Goal: Information Seeking & Learning: Learn about a topic

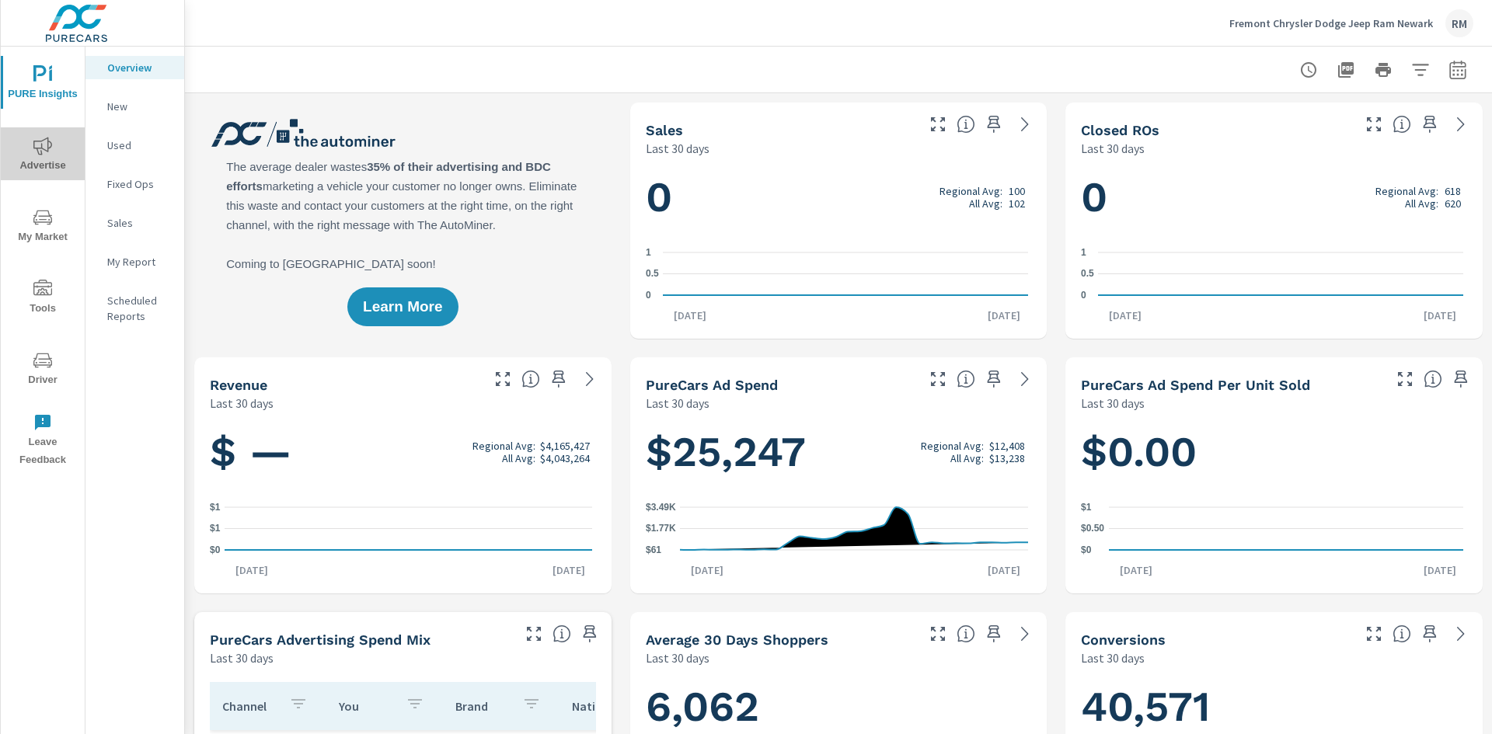
click at [48, 151] on icon "nav menu" at bounding box center [42, 146] width 19 height 18
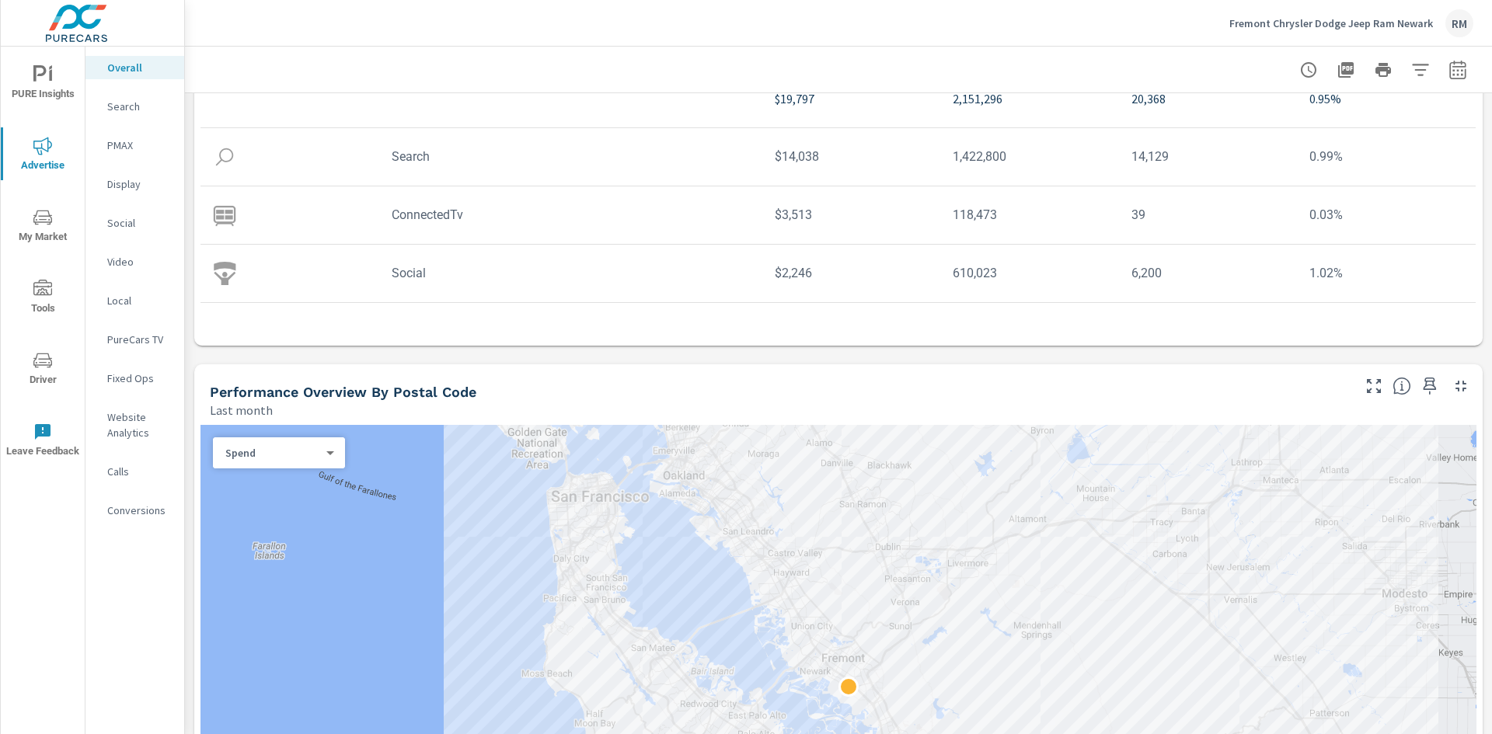
scroll to position [155, 0]
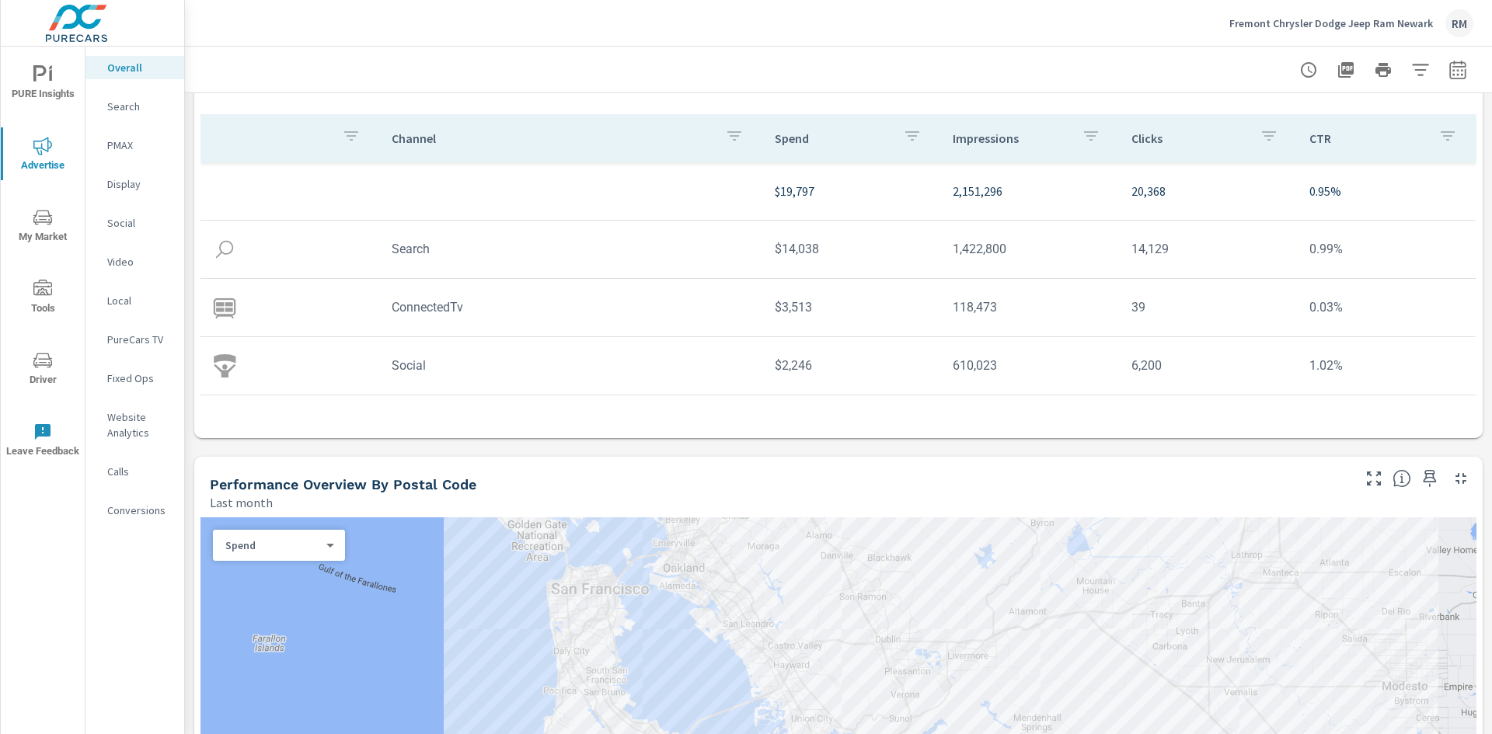
click at [132, 112] on p "Search" at bounding box center [139, 107] width 64 height 16
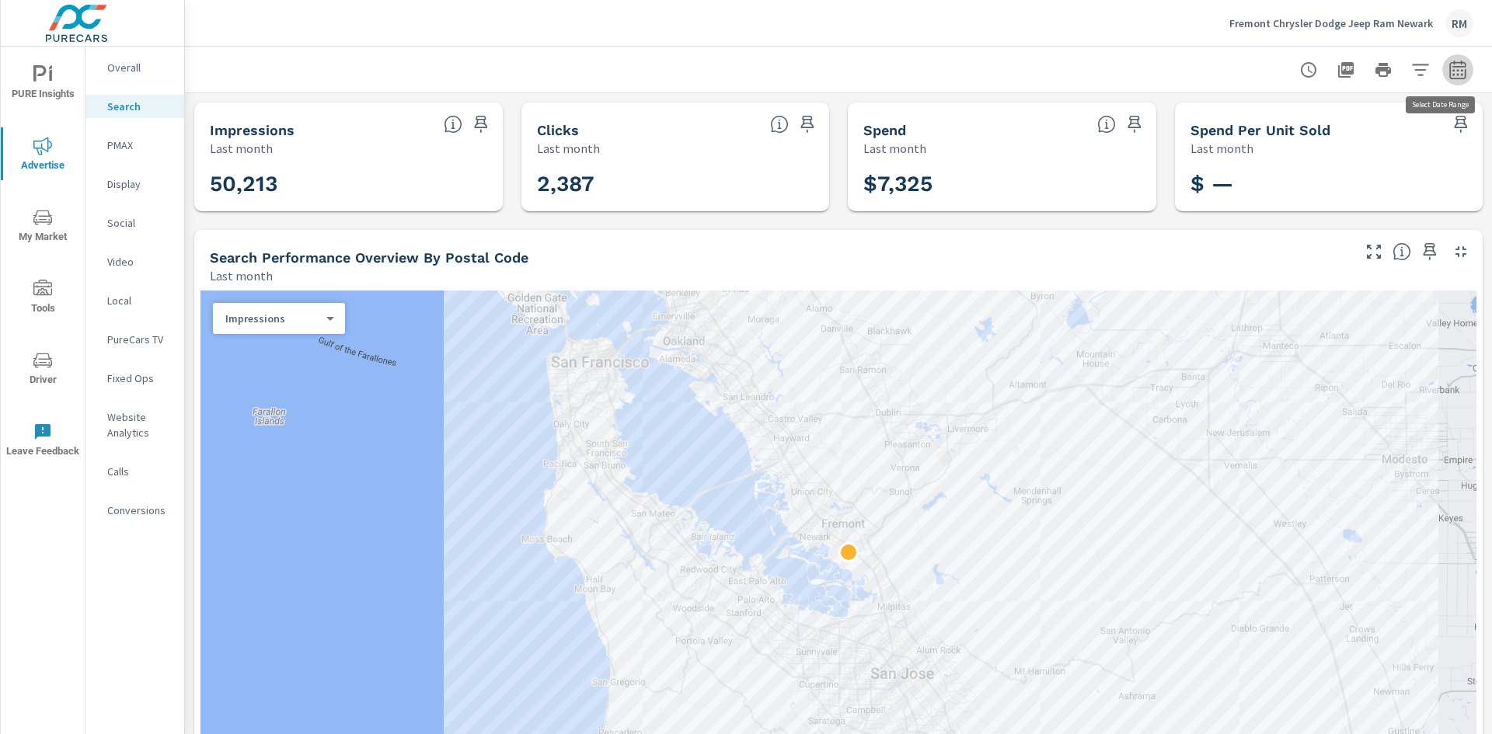
click at [1452, 70] on icon "button" at bounding box center [1457, 70] width 19 height 19
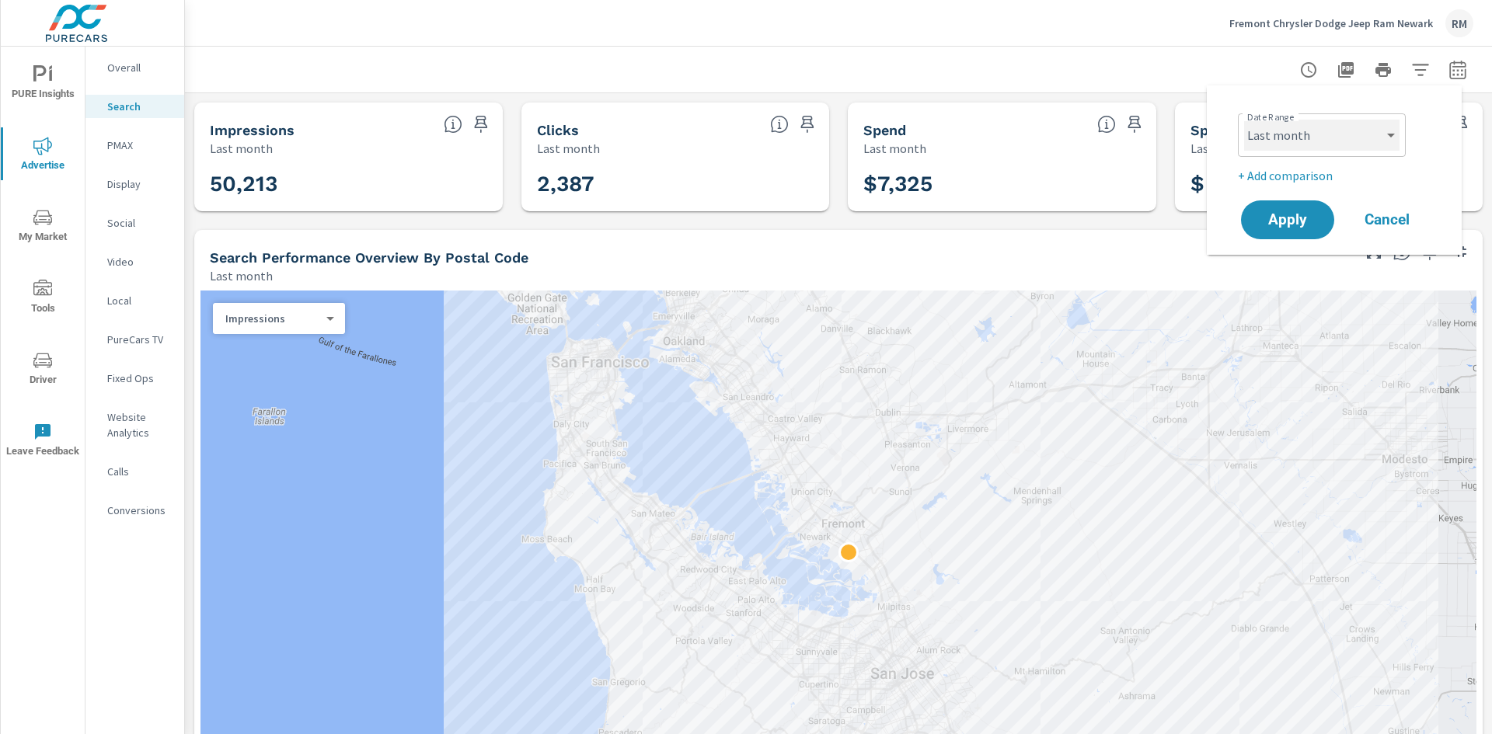
click at [1357, 137] on select "Custom [DATE] Last week Last 7 days Last 14 days Last 30 days Last 45 days Last…" at bounding box center [1321, 135] width 155 height 31
click at [1244, 120] on select "Custom [DATE] Last week Last 7 days Last 14 days Last 30 days Last 45 days Last…" at bounding box center [1321, 135] width 155 height 31
select select "Month to date"
click at [1276, 228] on span "Apply" at bounding box center [1287, 220] width 64 height 15
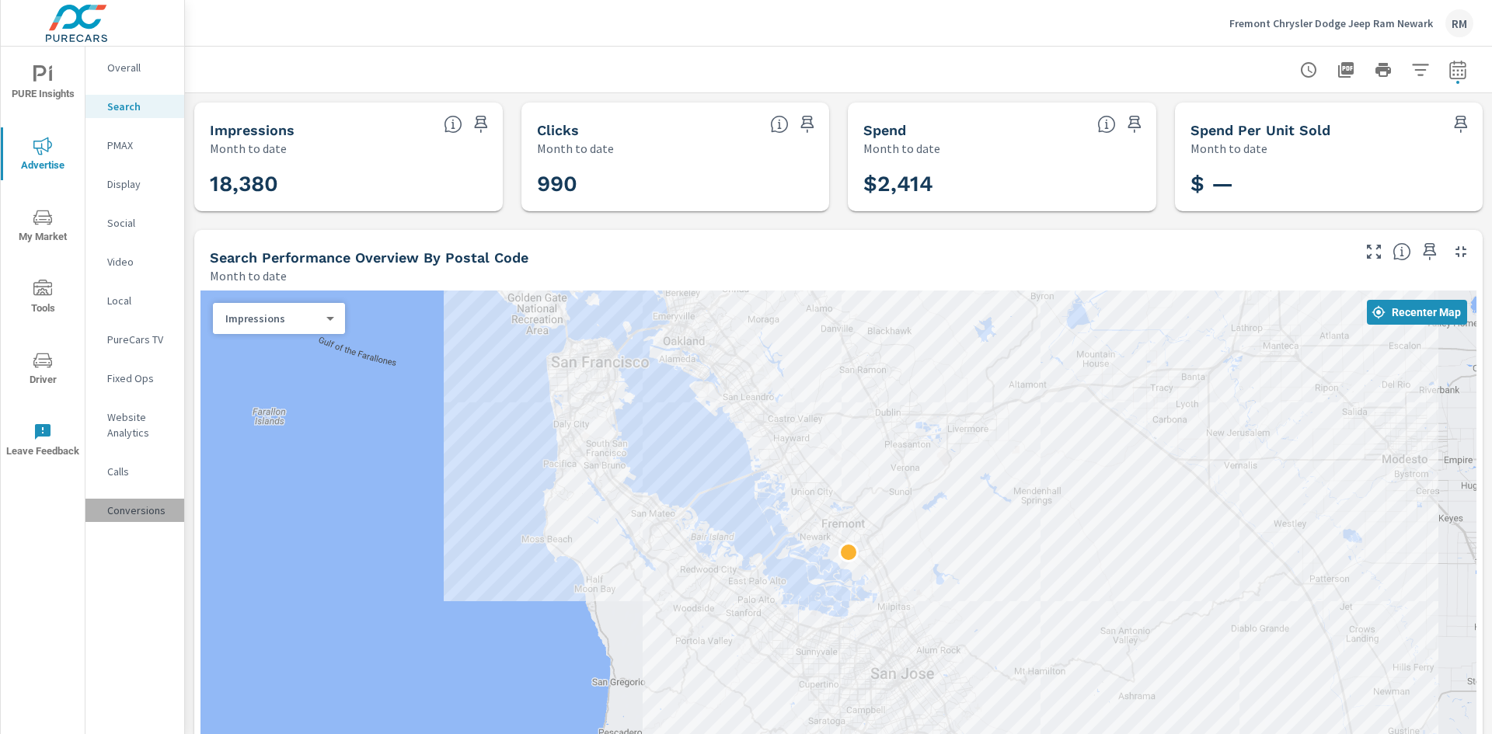
click at [138, 507] on p "Conversions" at bounding box center [139, 511] width 64 height 16
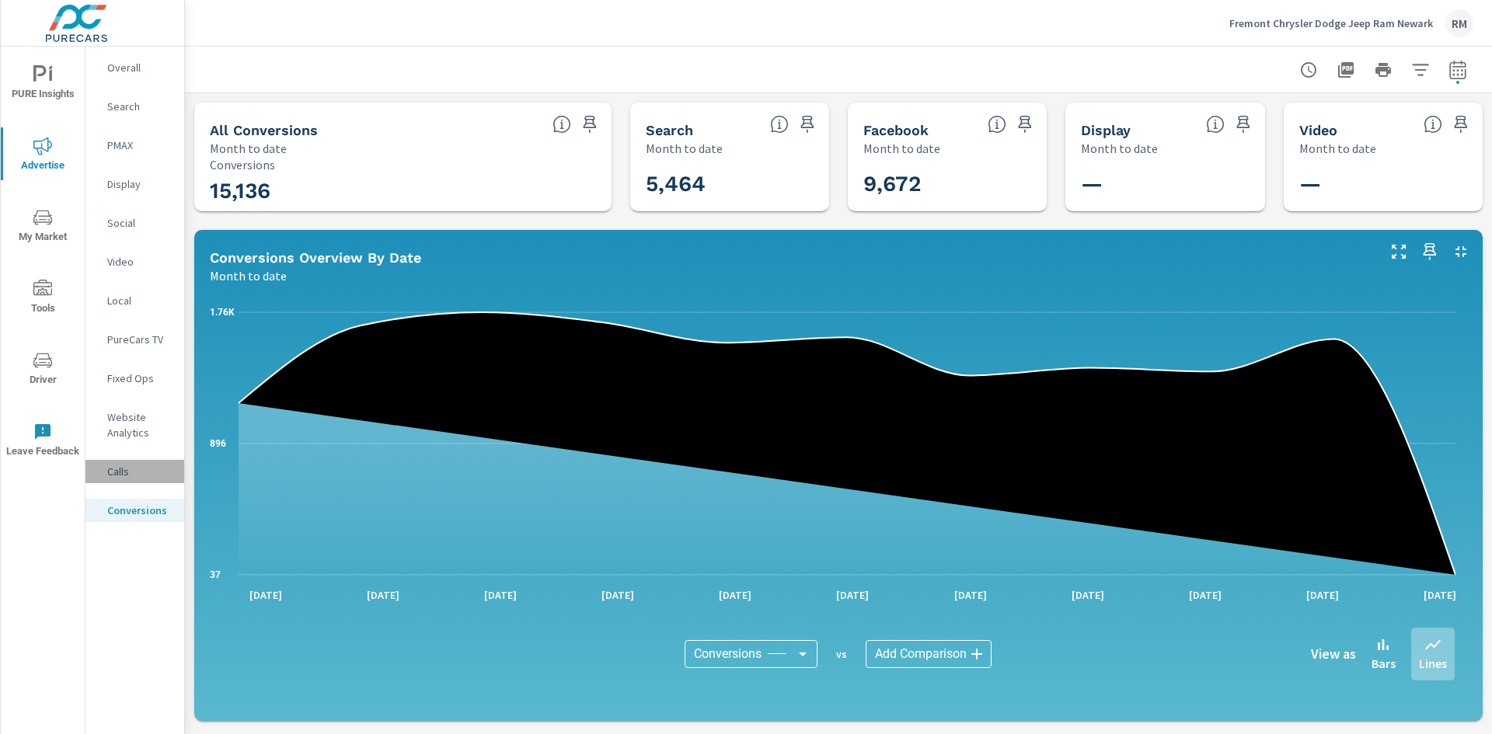
click at [118, 474] on p "Calls" at bounding box center [139, 472] width 64 height 16
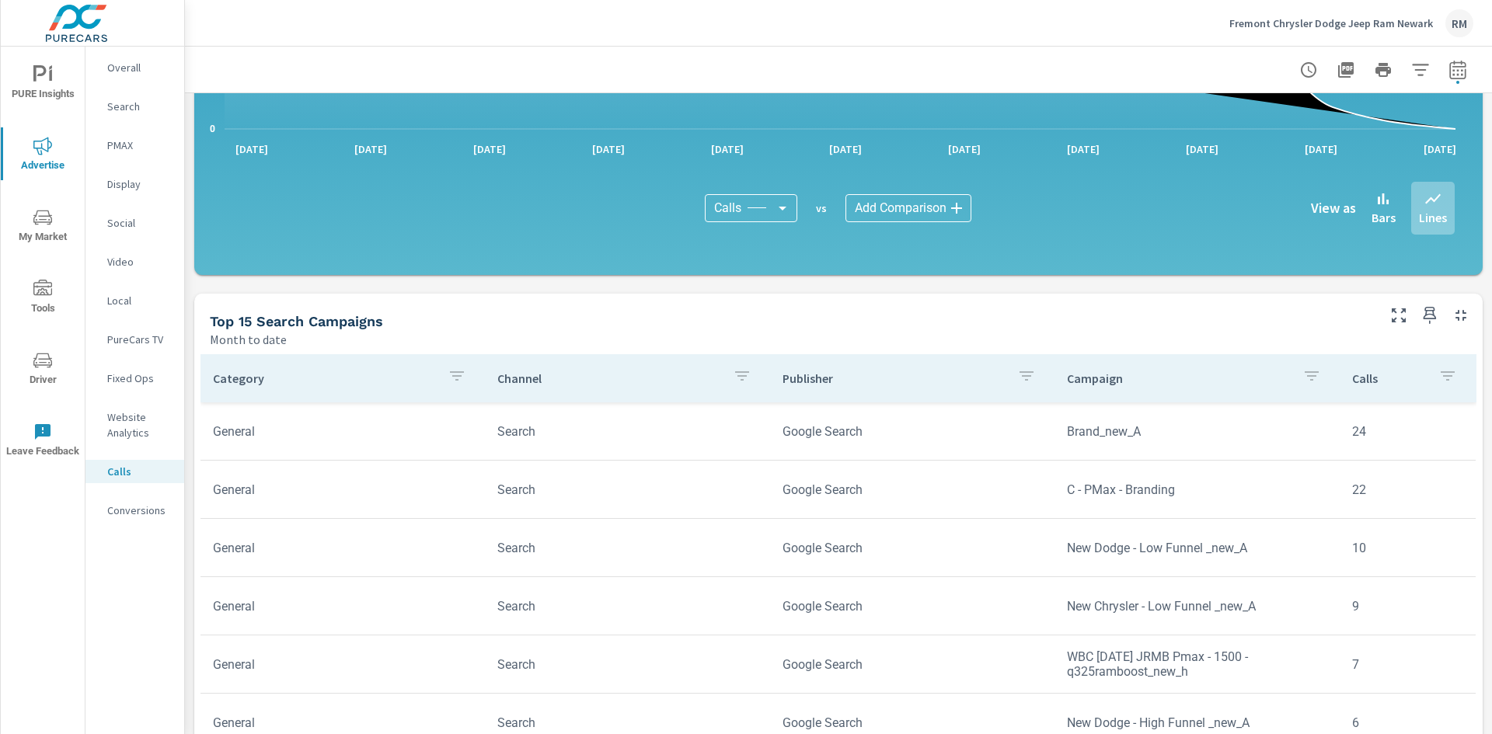
scroll to position [622, 0]
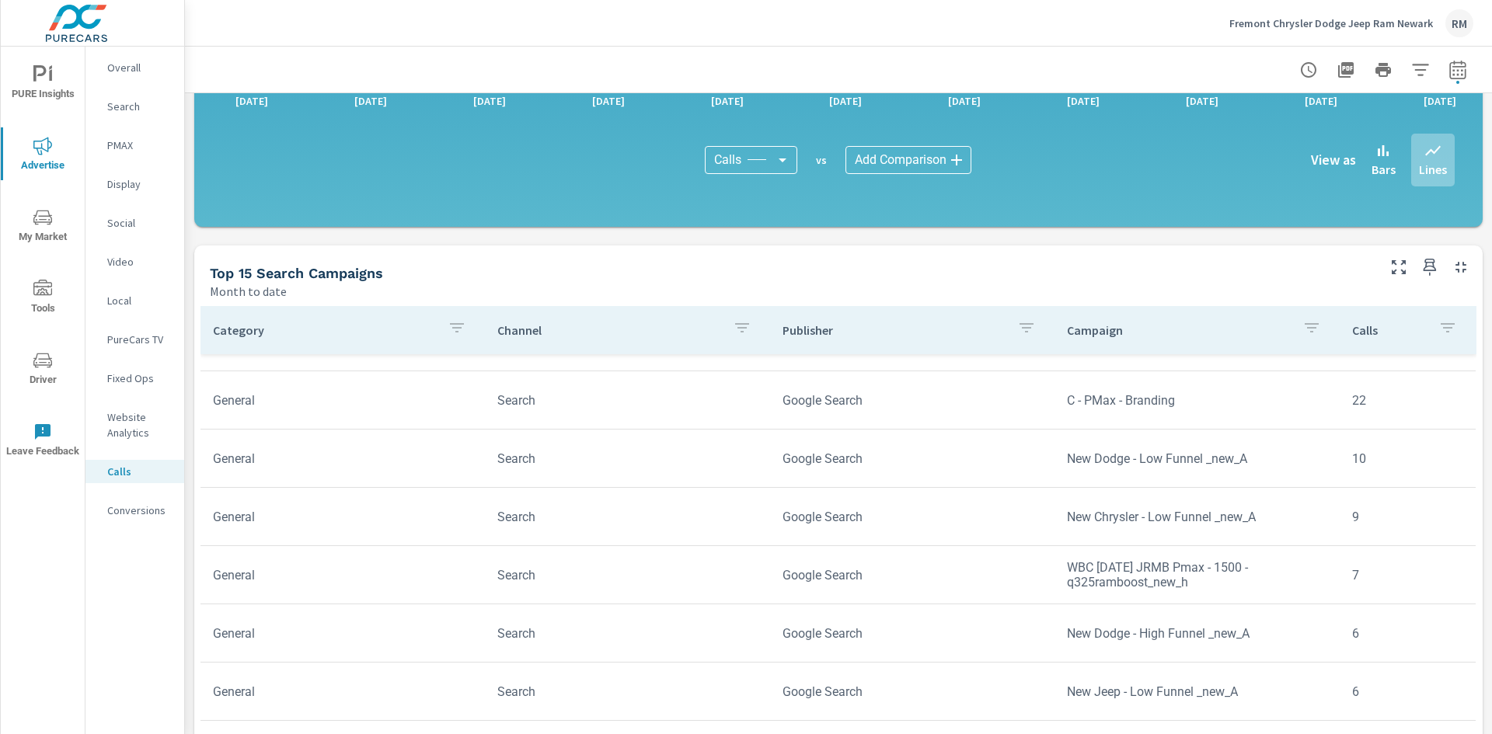
scroll to position [78, 0]
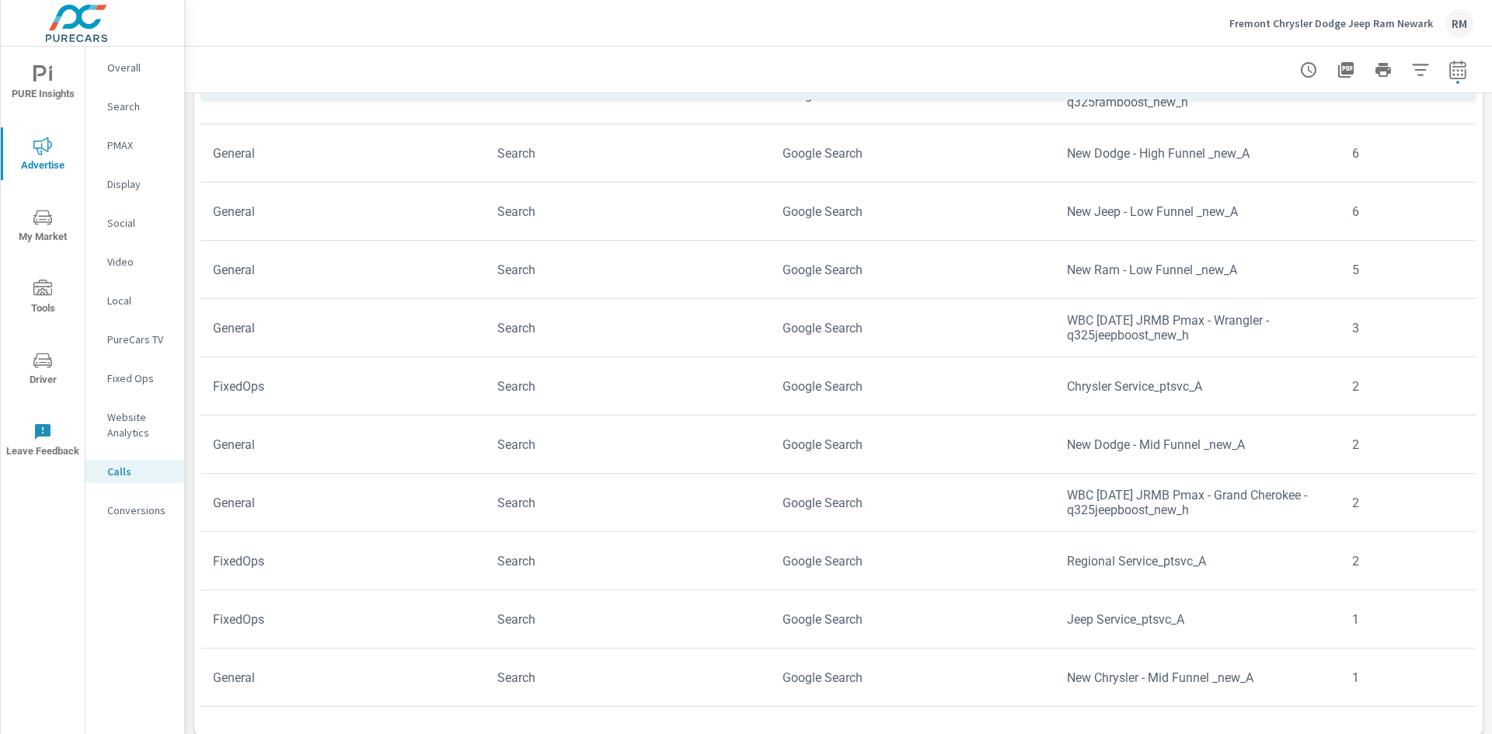
scroll to position [888, 0]
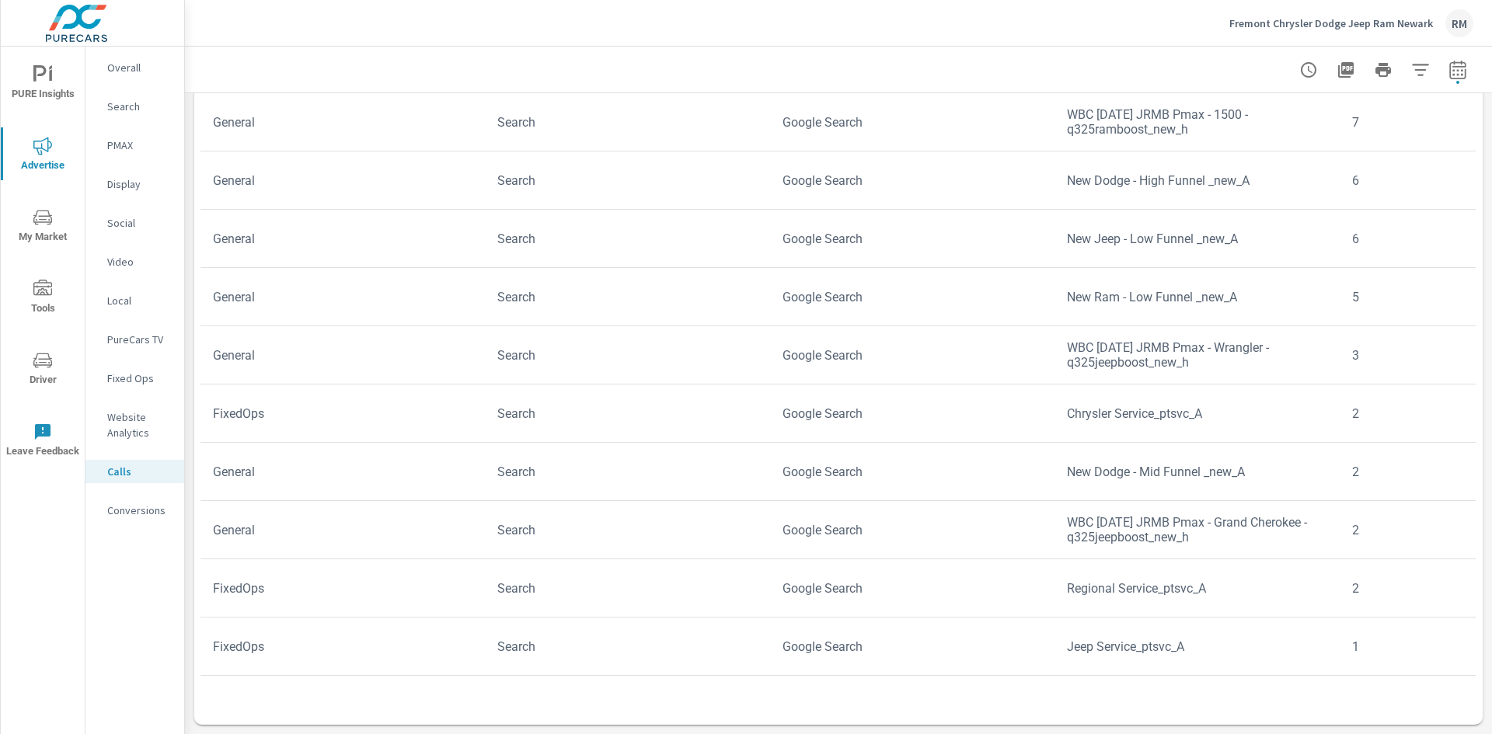
scroll to position [190, 0]
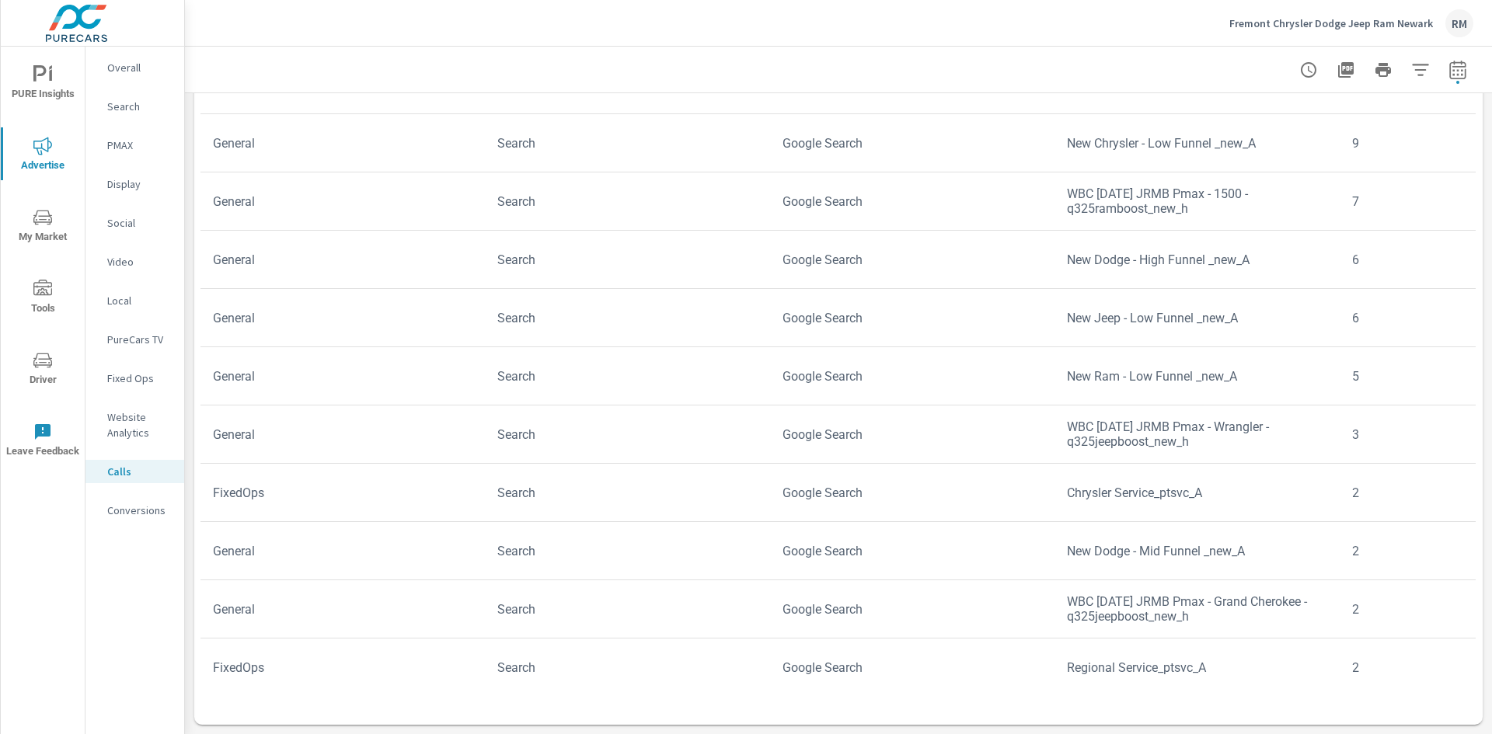
scroll to position [113, 0]
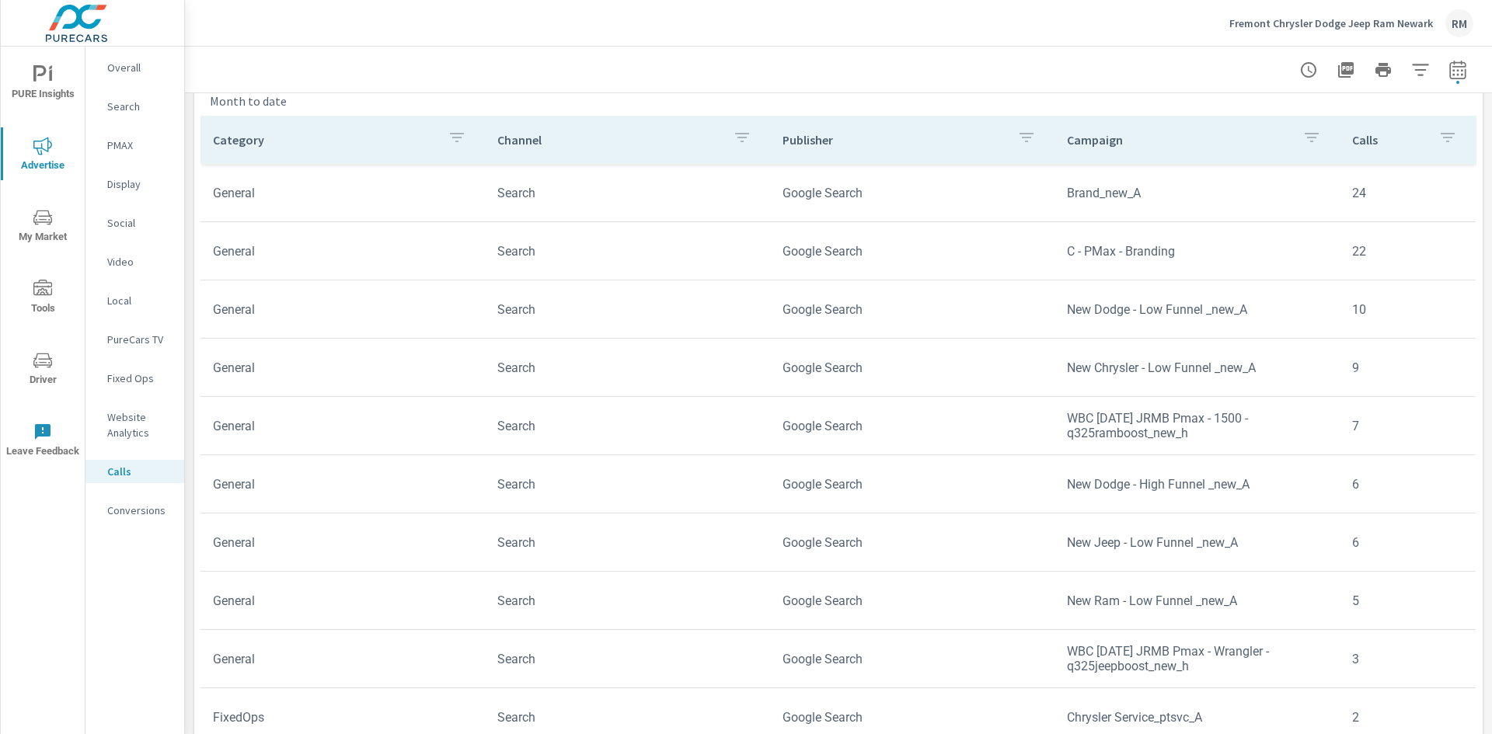
scroll to position [577, 0]
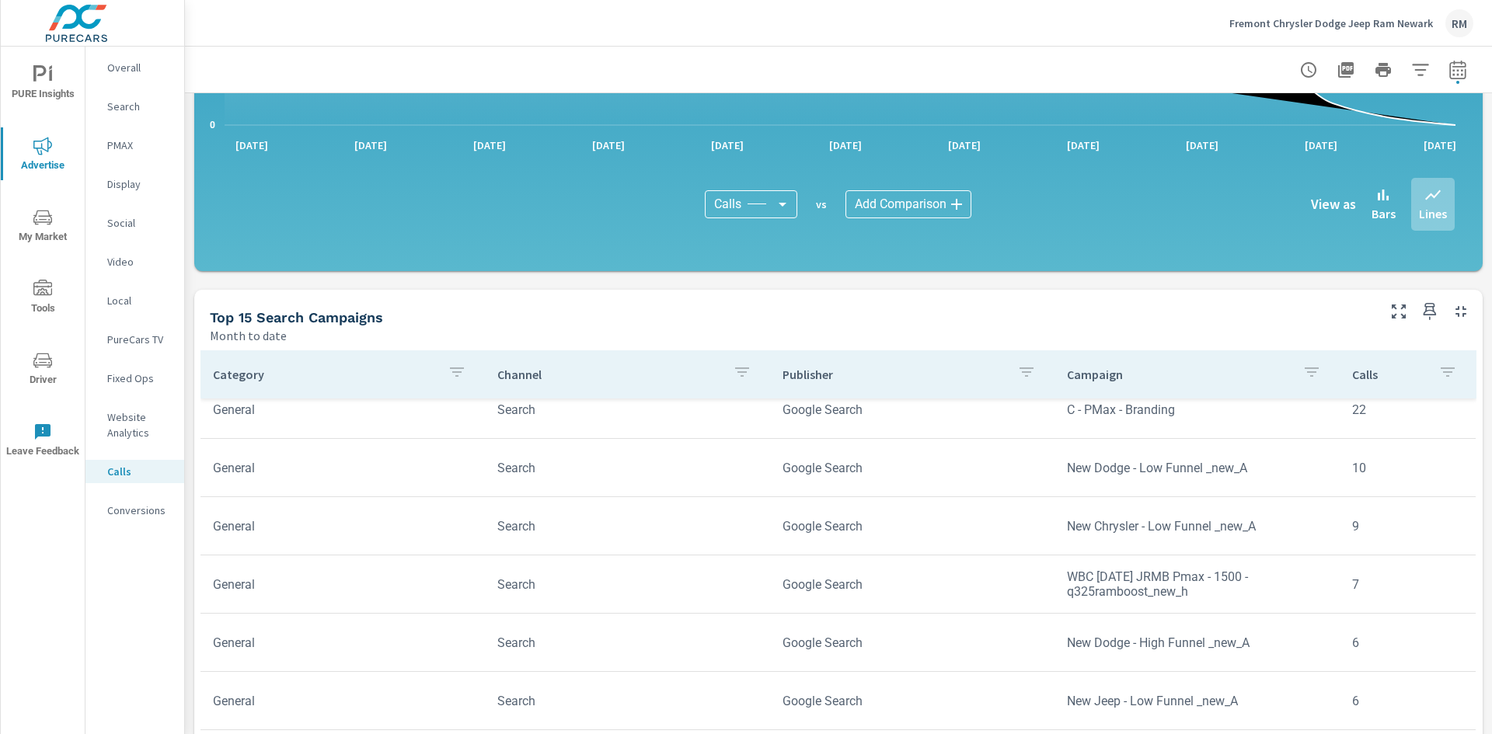
scroll to position [78, 0]
click at [131, 419] on p "Website Analytics" at bounding box center [139, 424] width 64 height 31
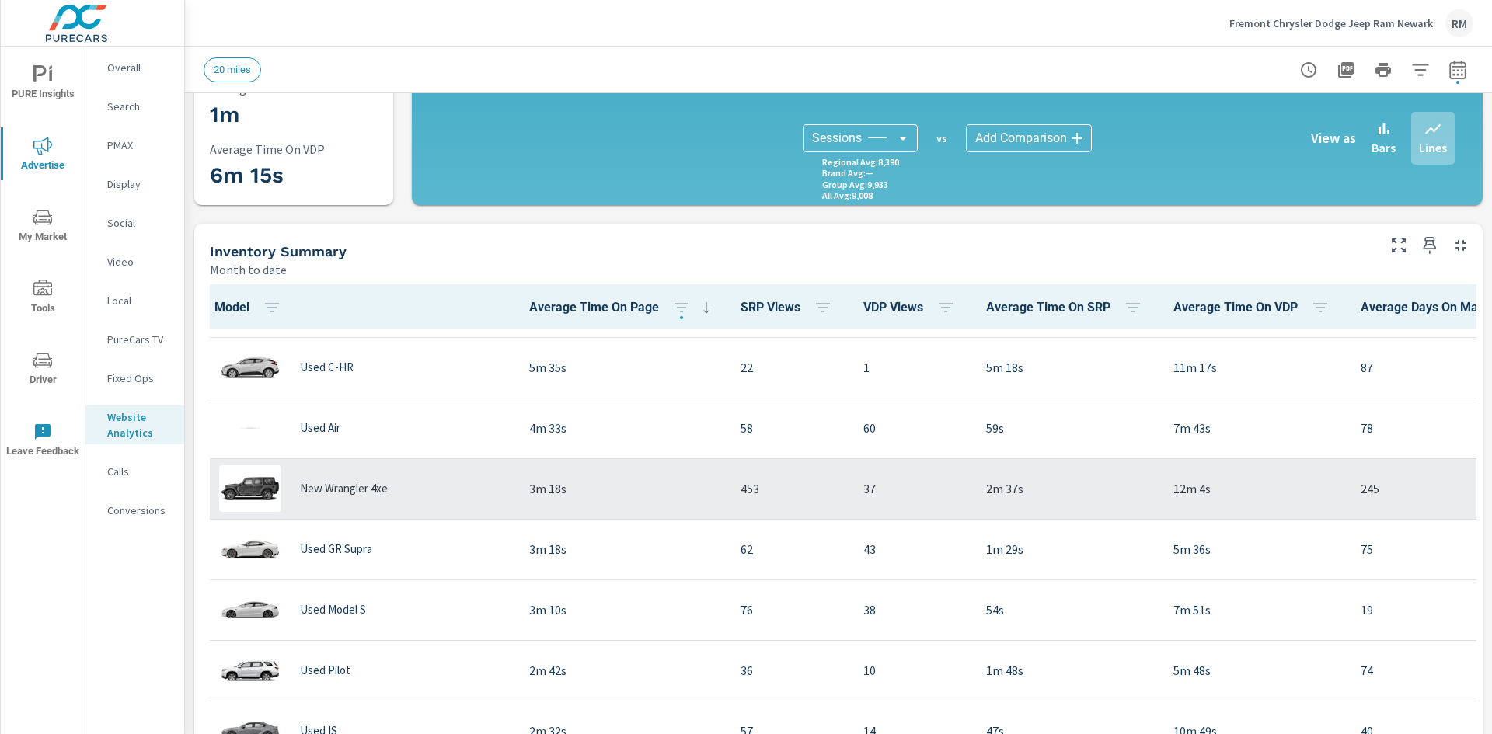
scroll to position [78, 0]
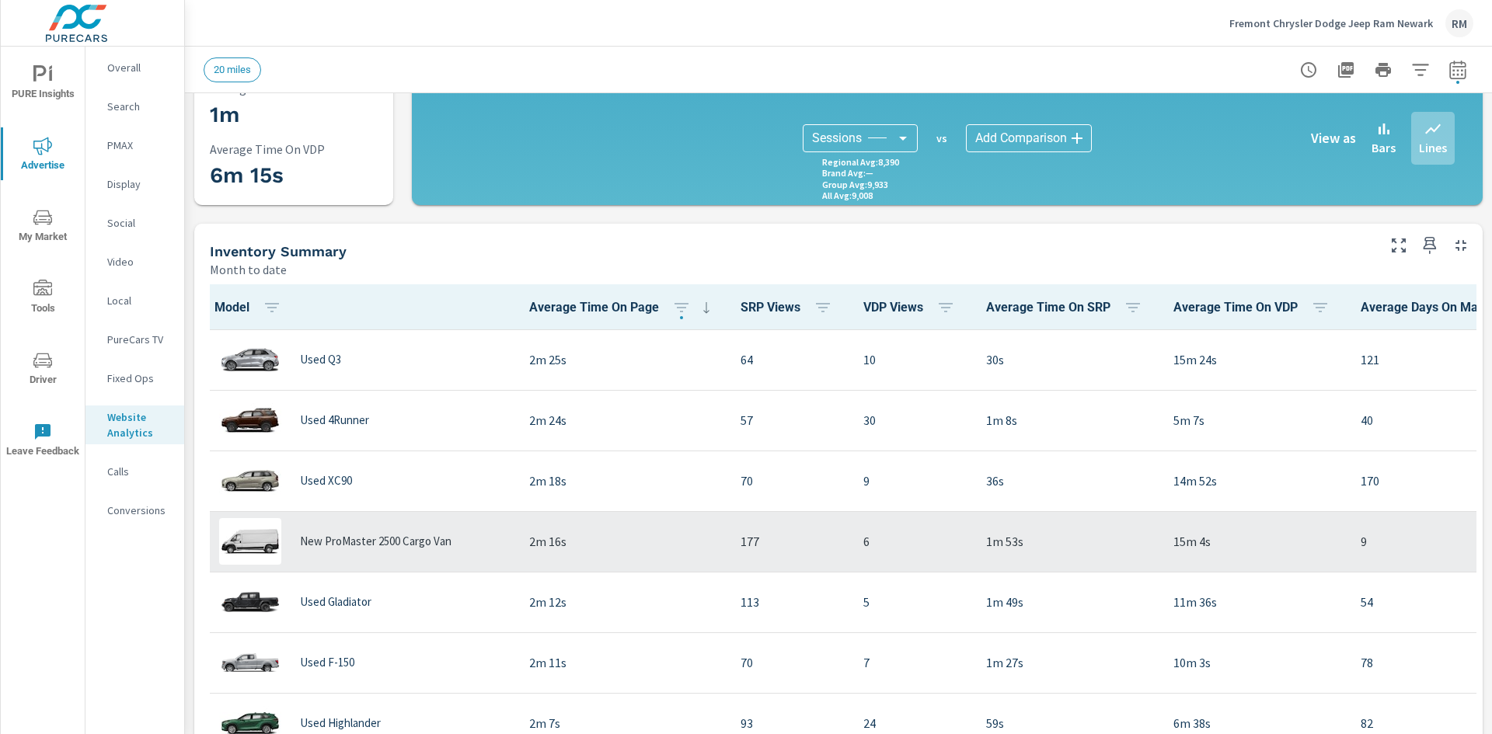
scroll to position [700, 0]
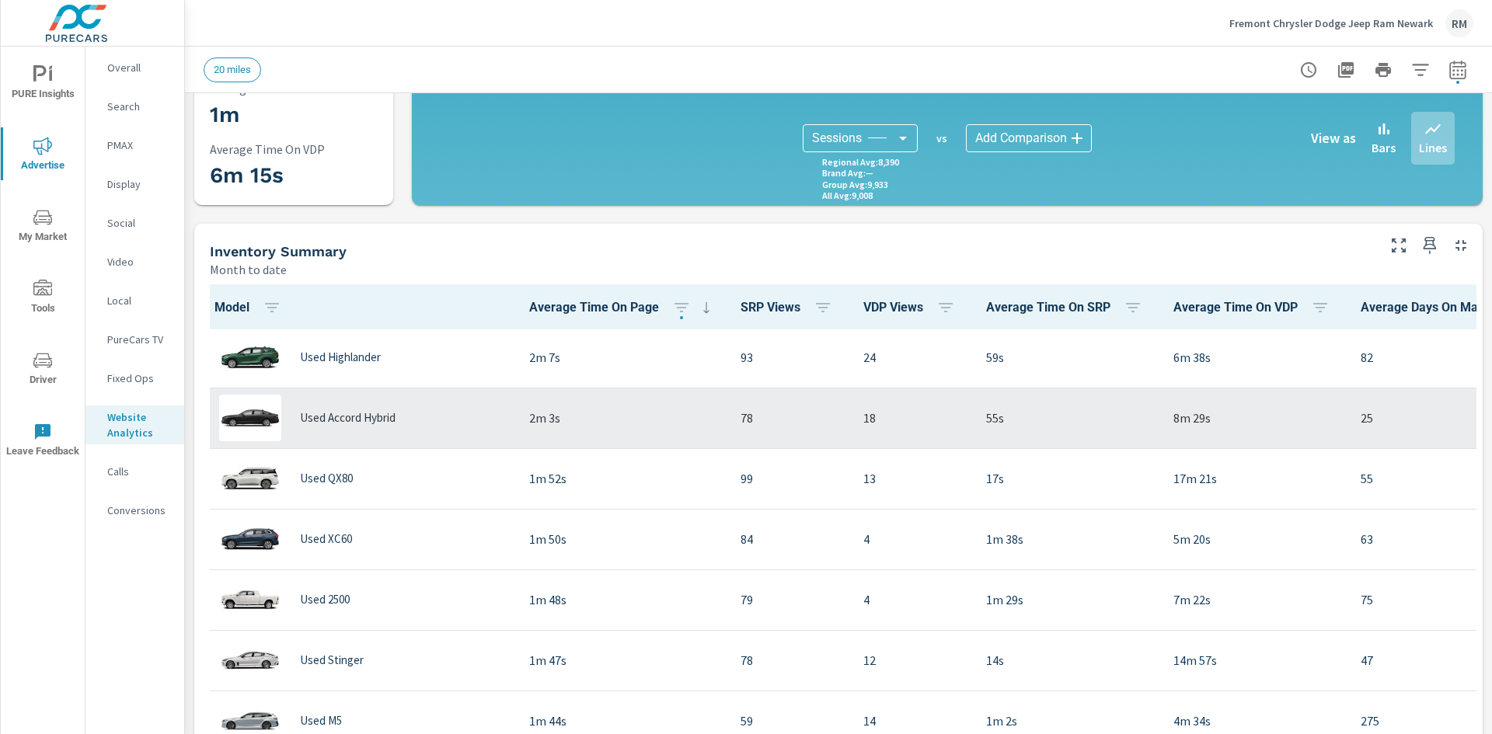
scroll to position [933, 0]
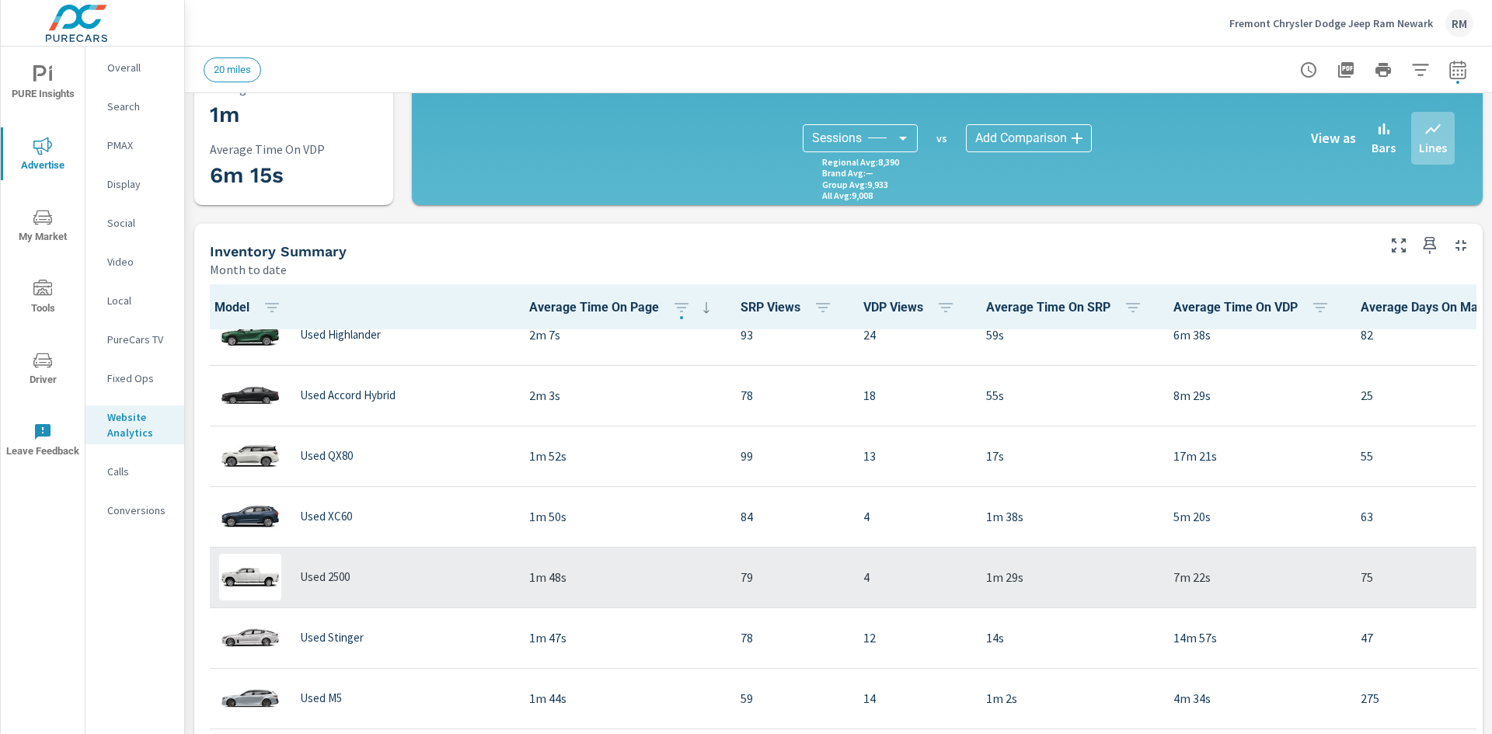
scroll to position [1244, 0]
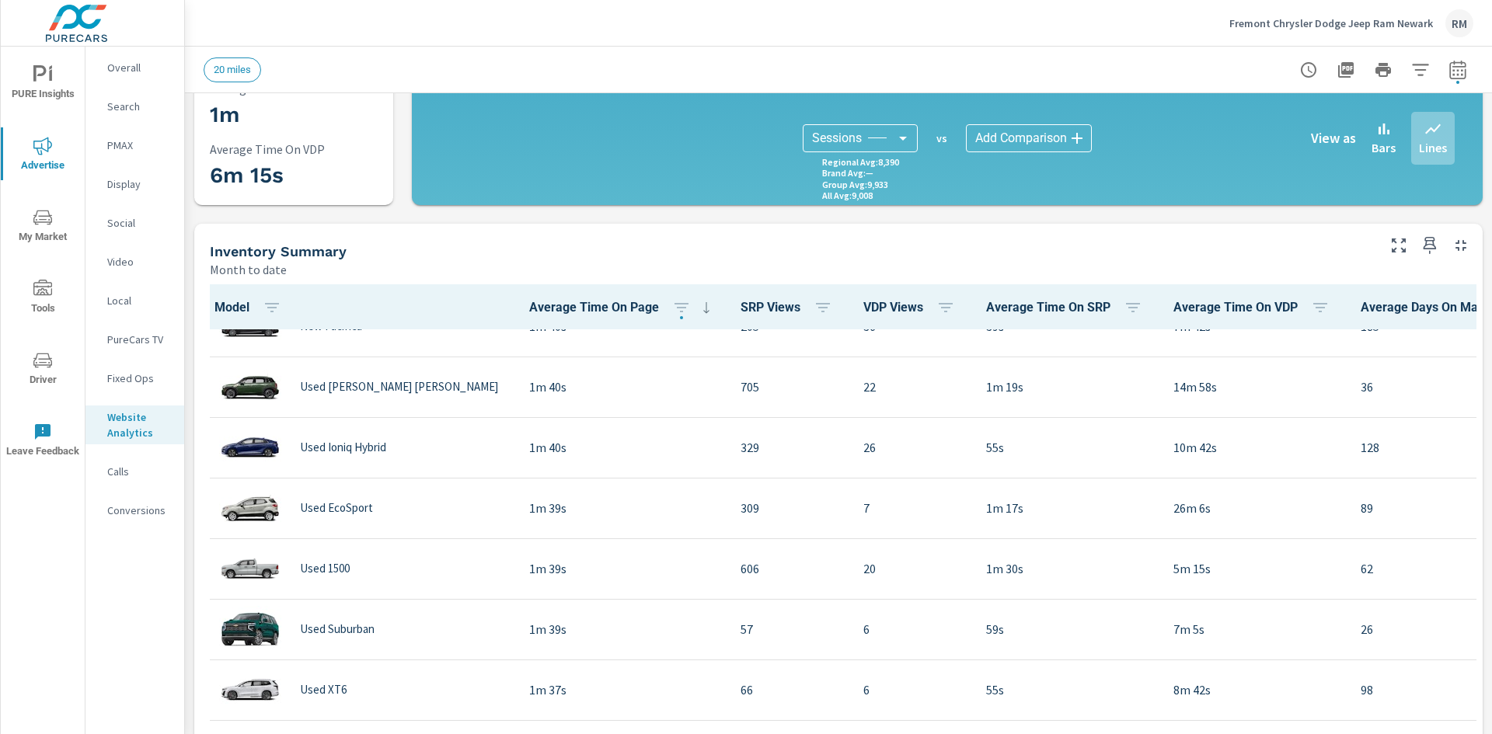
scroll to position [1710, 0]
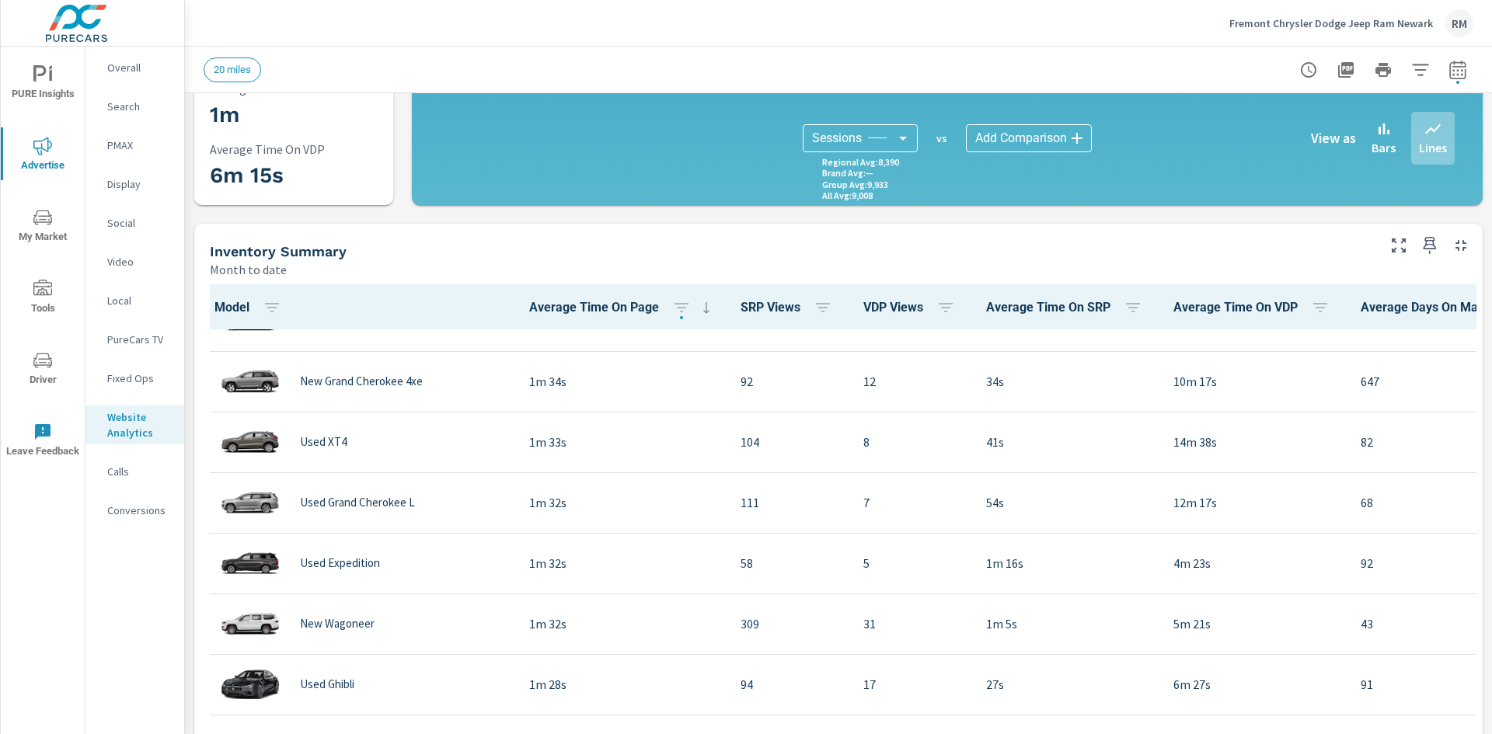
scroll to position [2021, 0]
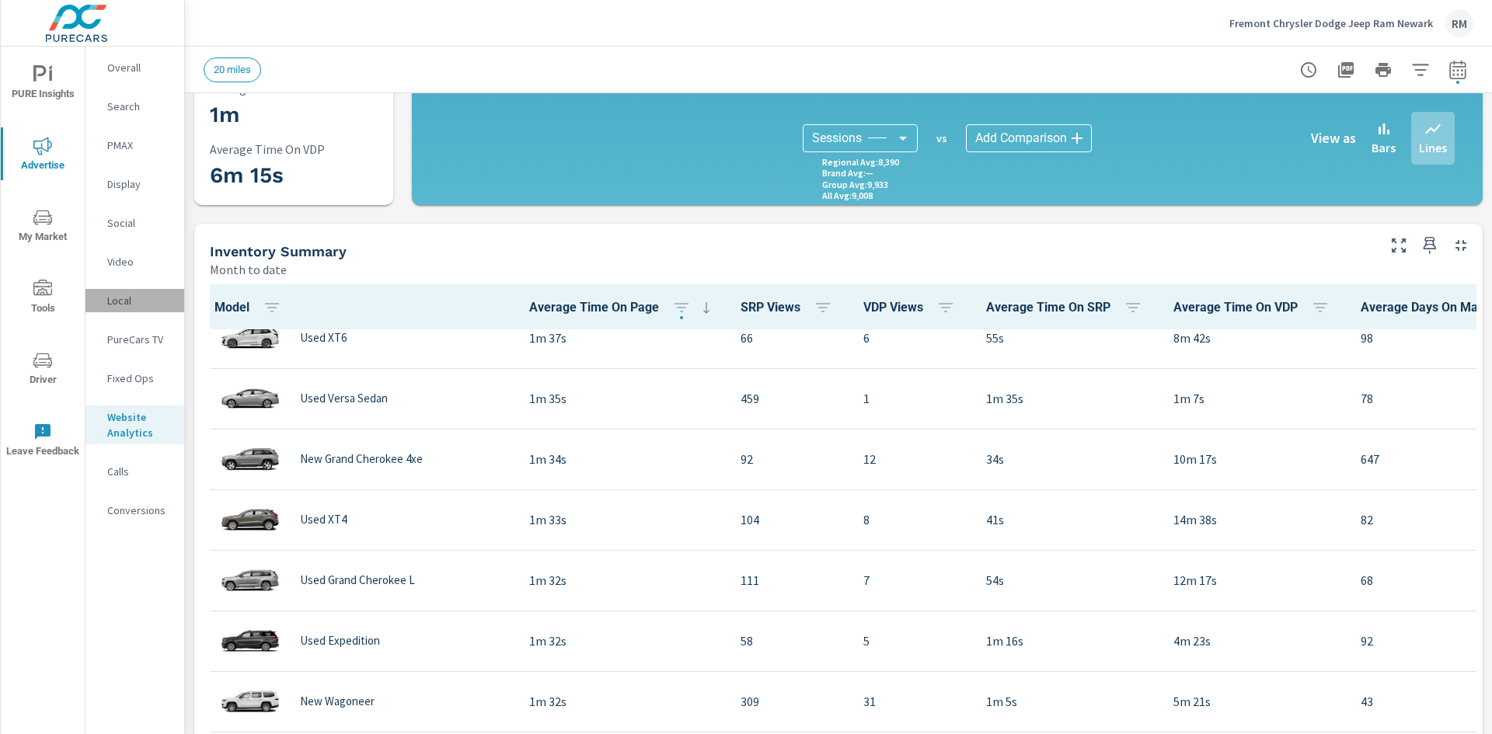
click at [130, 296] on p "Local" at bounding box center [139, 301] width 64 height 16
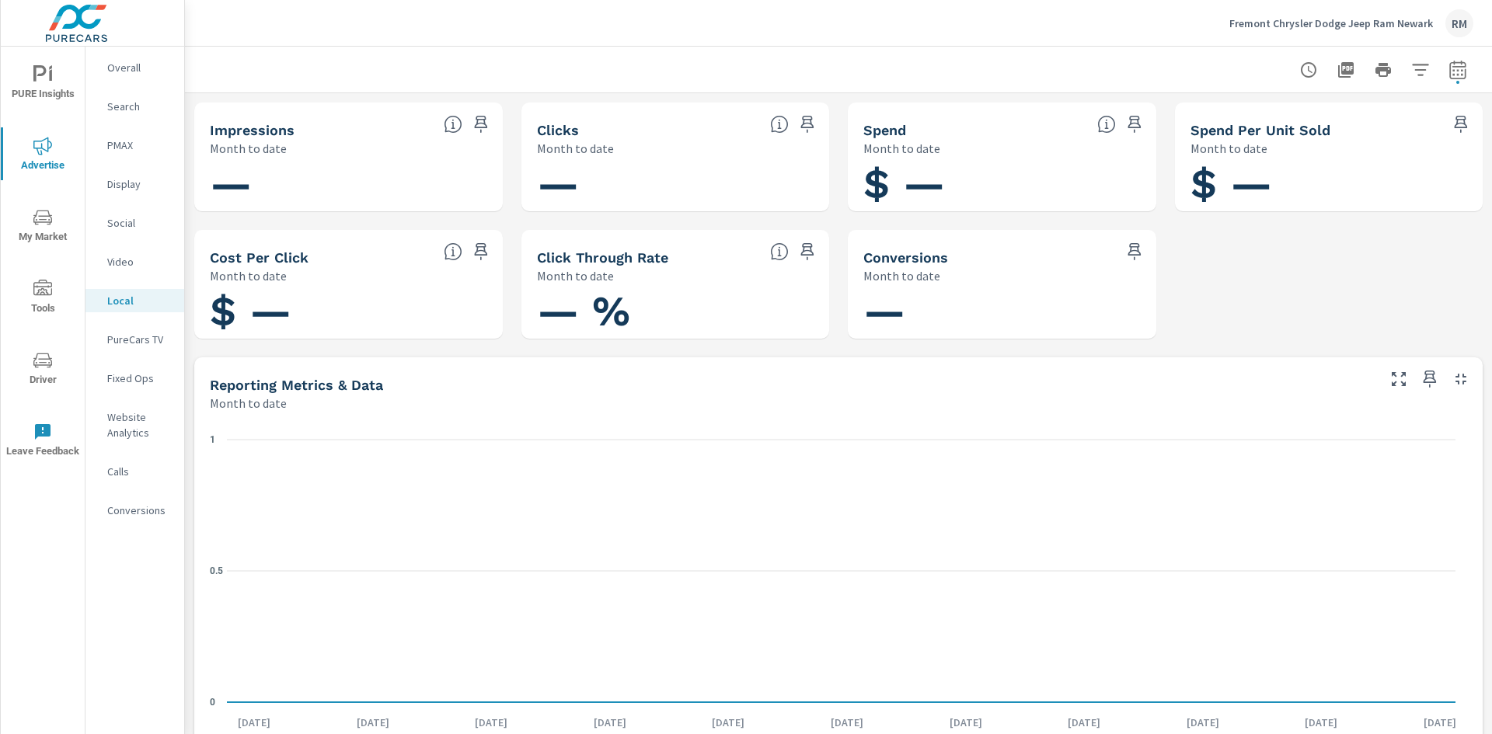
click at [129, 139] on p "PMAX" at bounding box center [139, 146] width 64 height 16
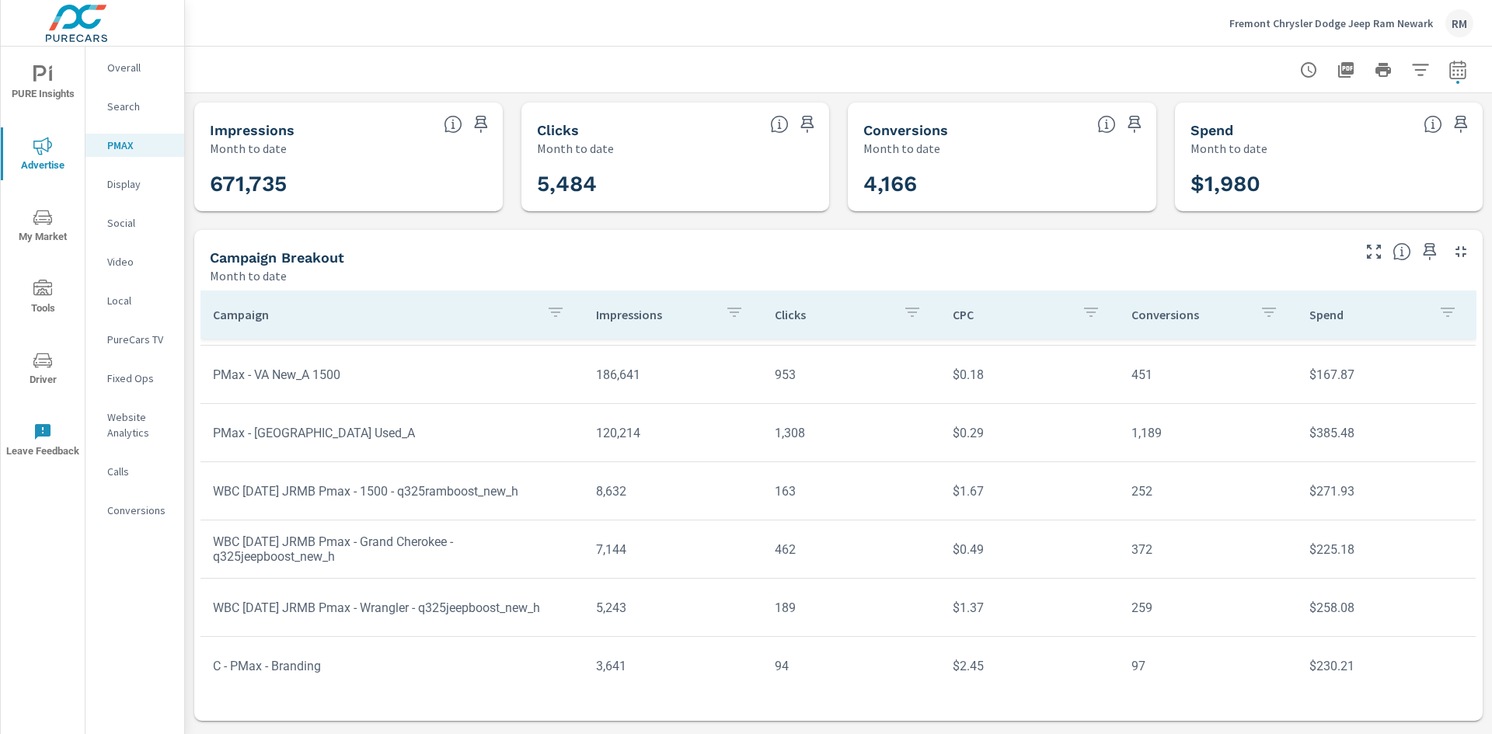
scroll to position [115, 0]
click at [120, 468] on p "Calls" at bounding box center [139, 472] width 64 height 16
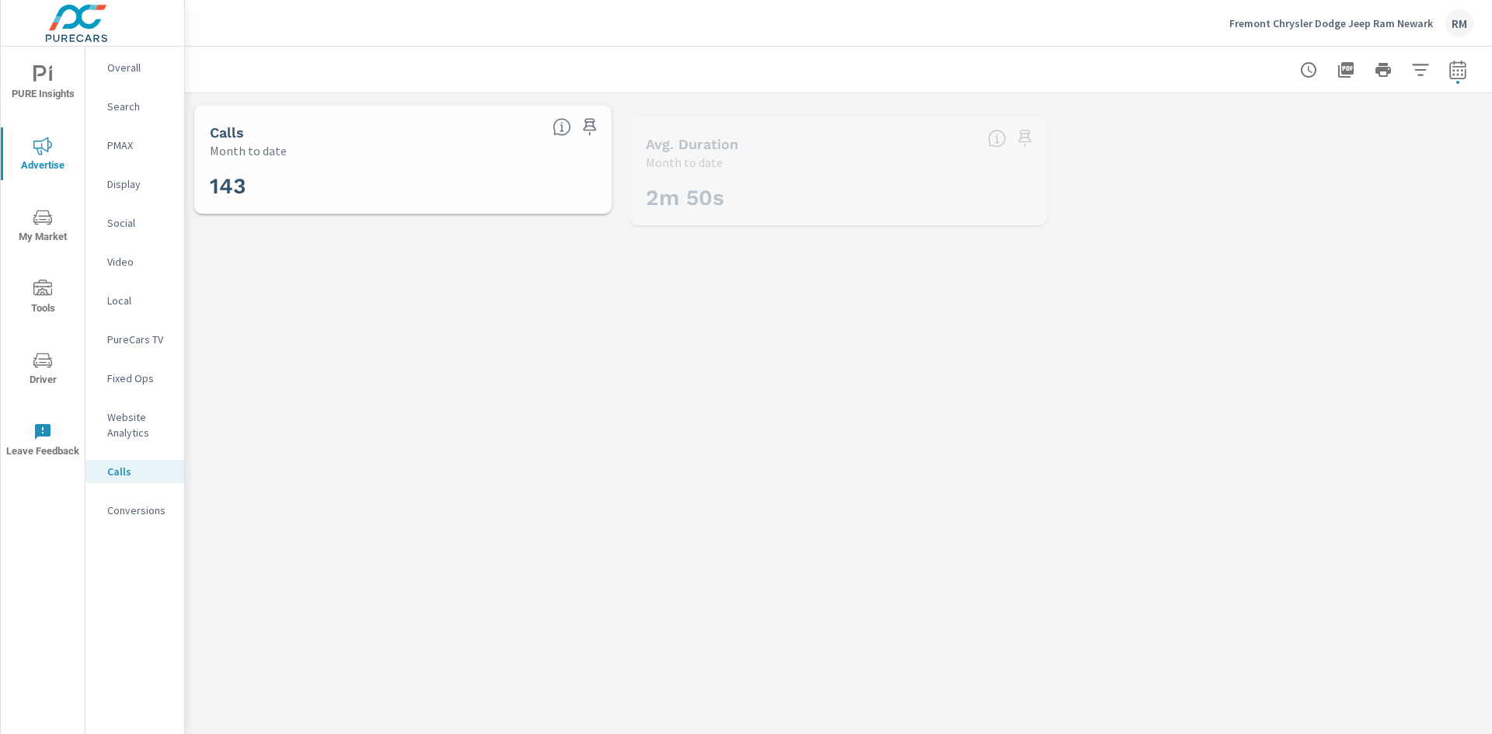
scroll to position [58, 0]
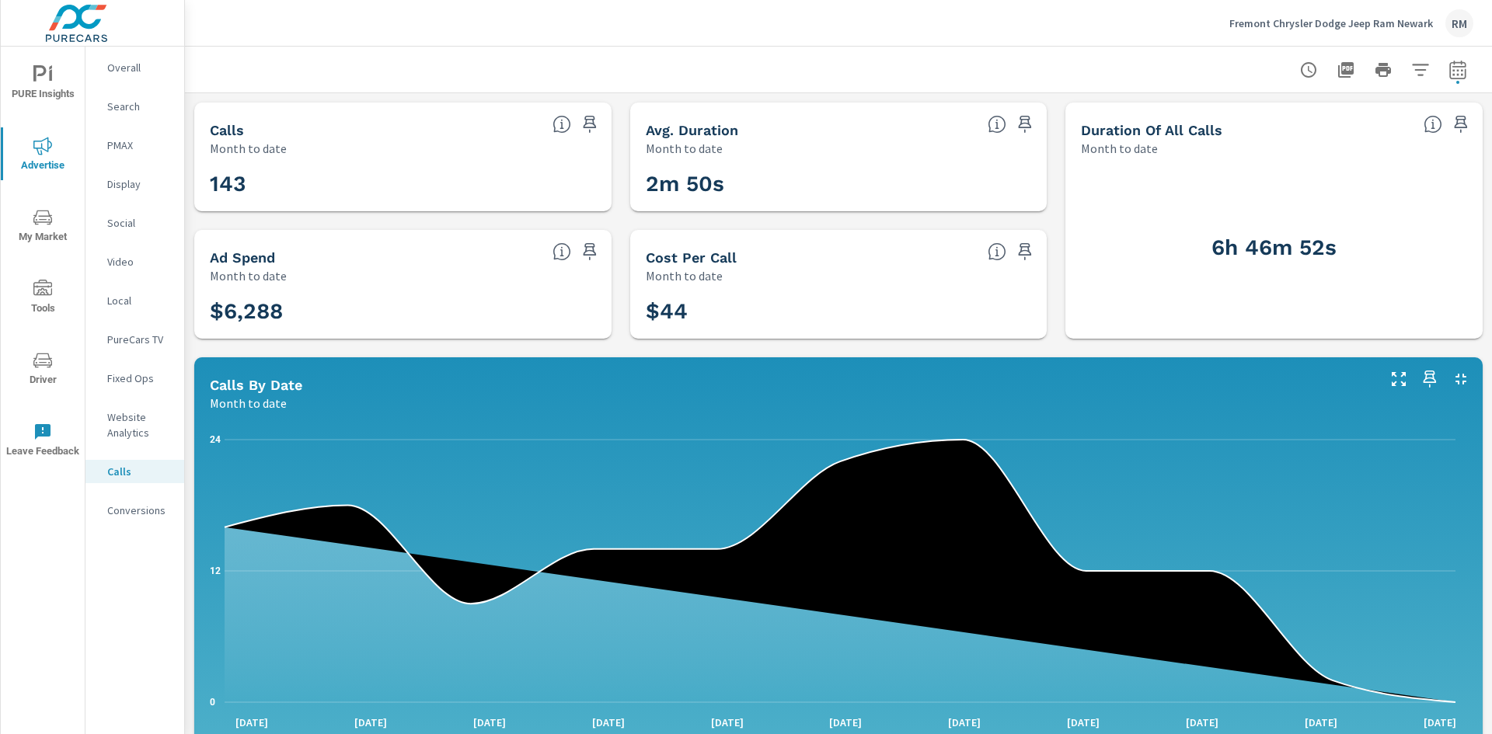
click at [124, 518] on div "Conversions" at bounding box center [134, 510] width 99 height 23
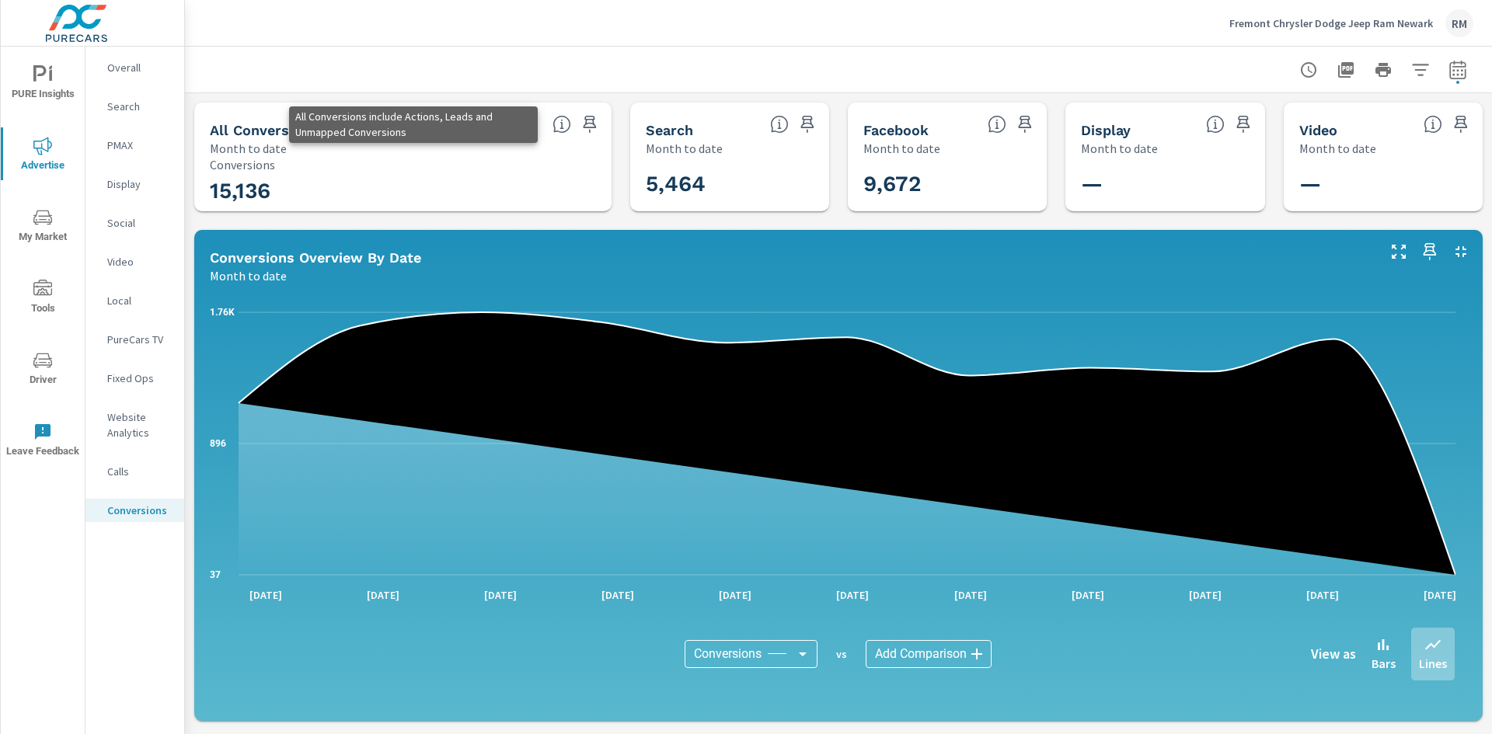
click at [559, 125] on icon at bounding box center [561, 124] width 19 height 19
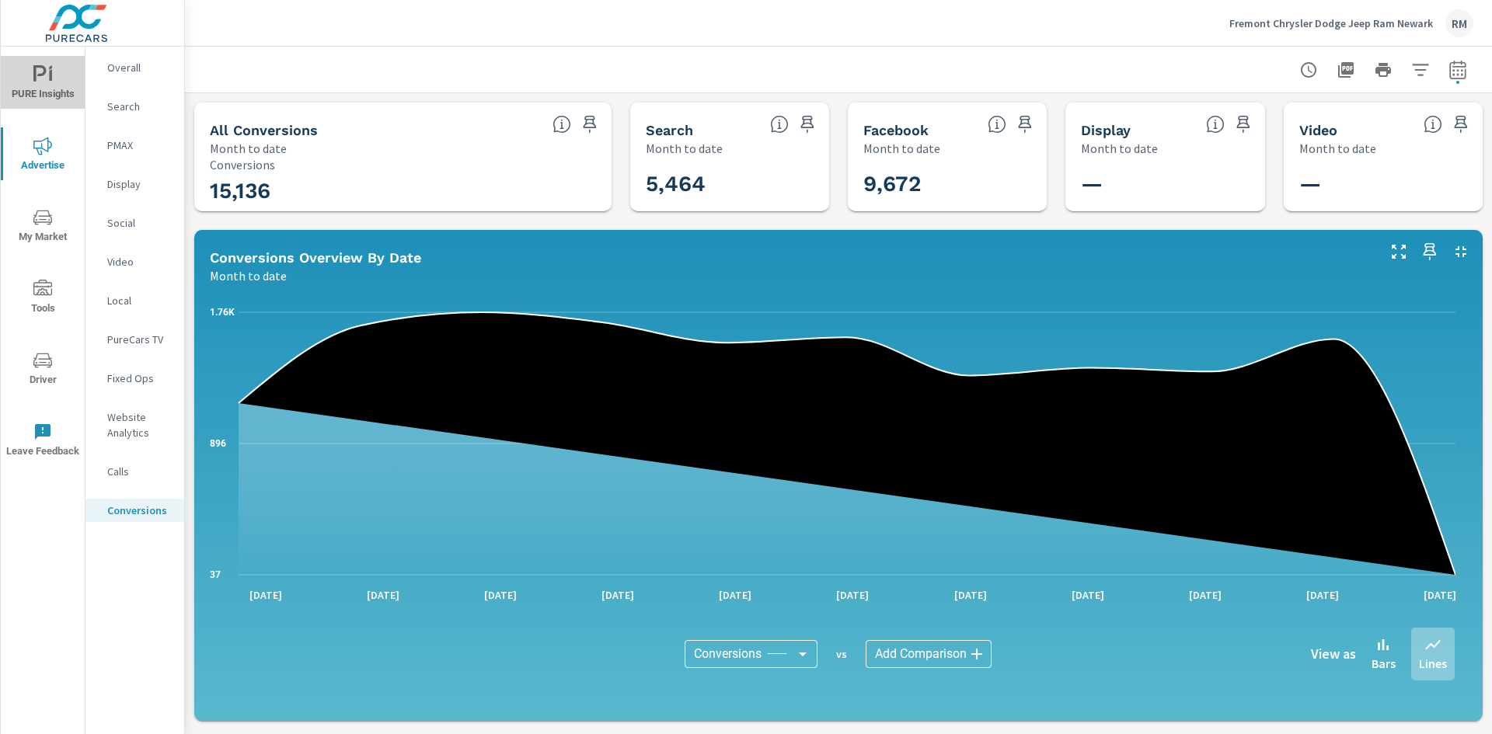
click at [44, 77] on icon "nav menu" at bounding box center [42, 74] width 19 height 19
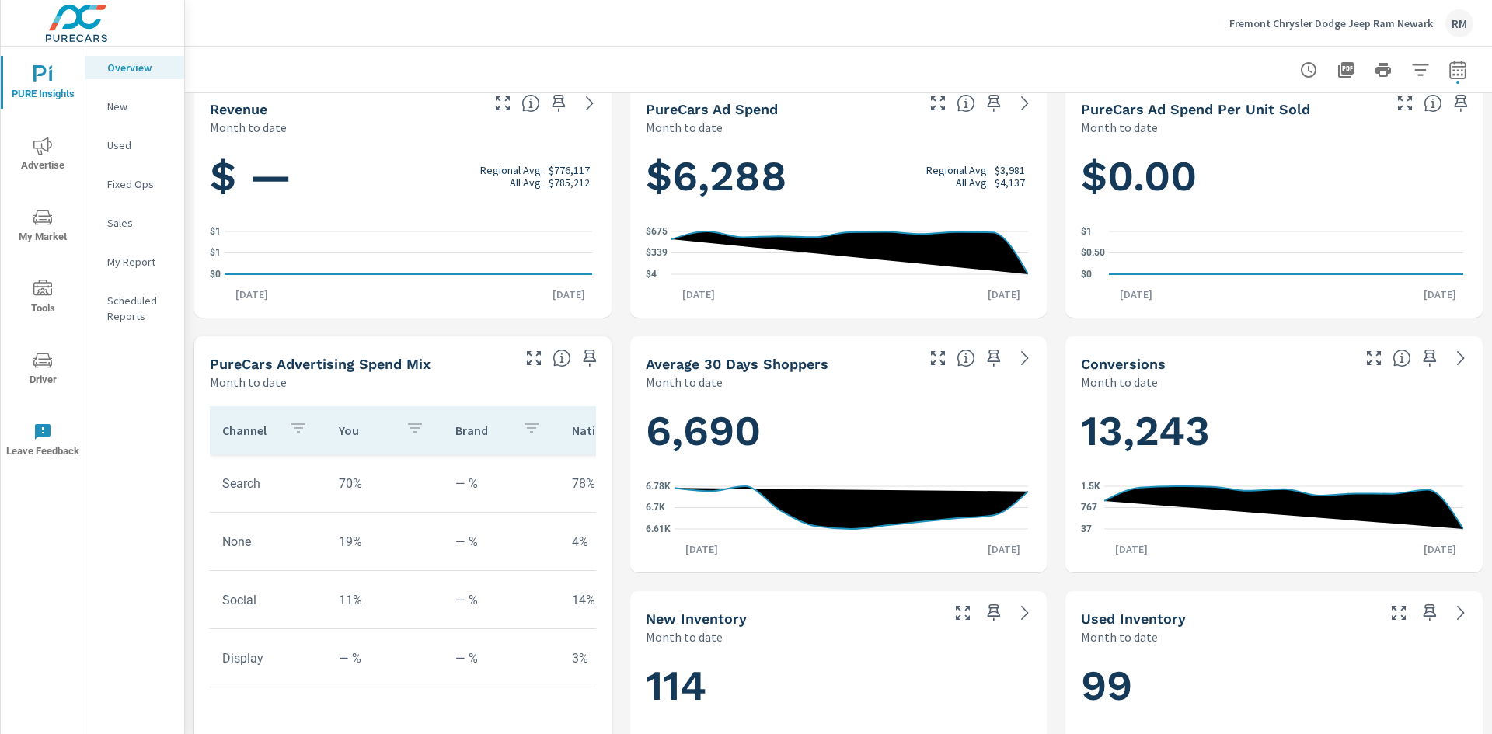
scroll to position [311, 0]
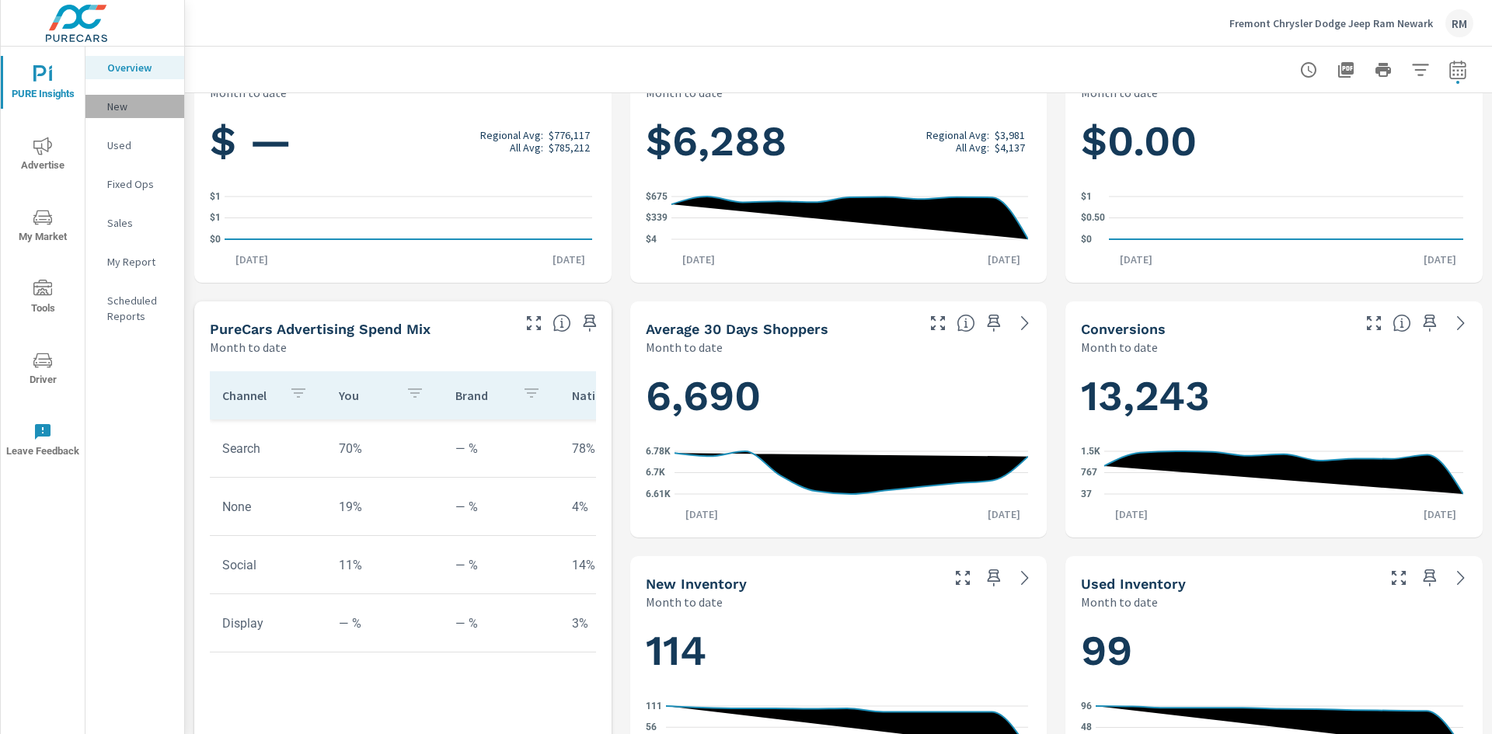
click at [128, 106] on p "New" at bounding box center [139, 107] width 64 height 16
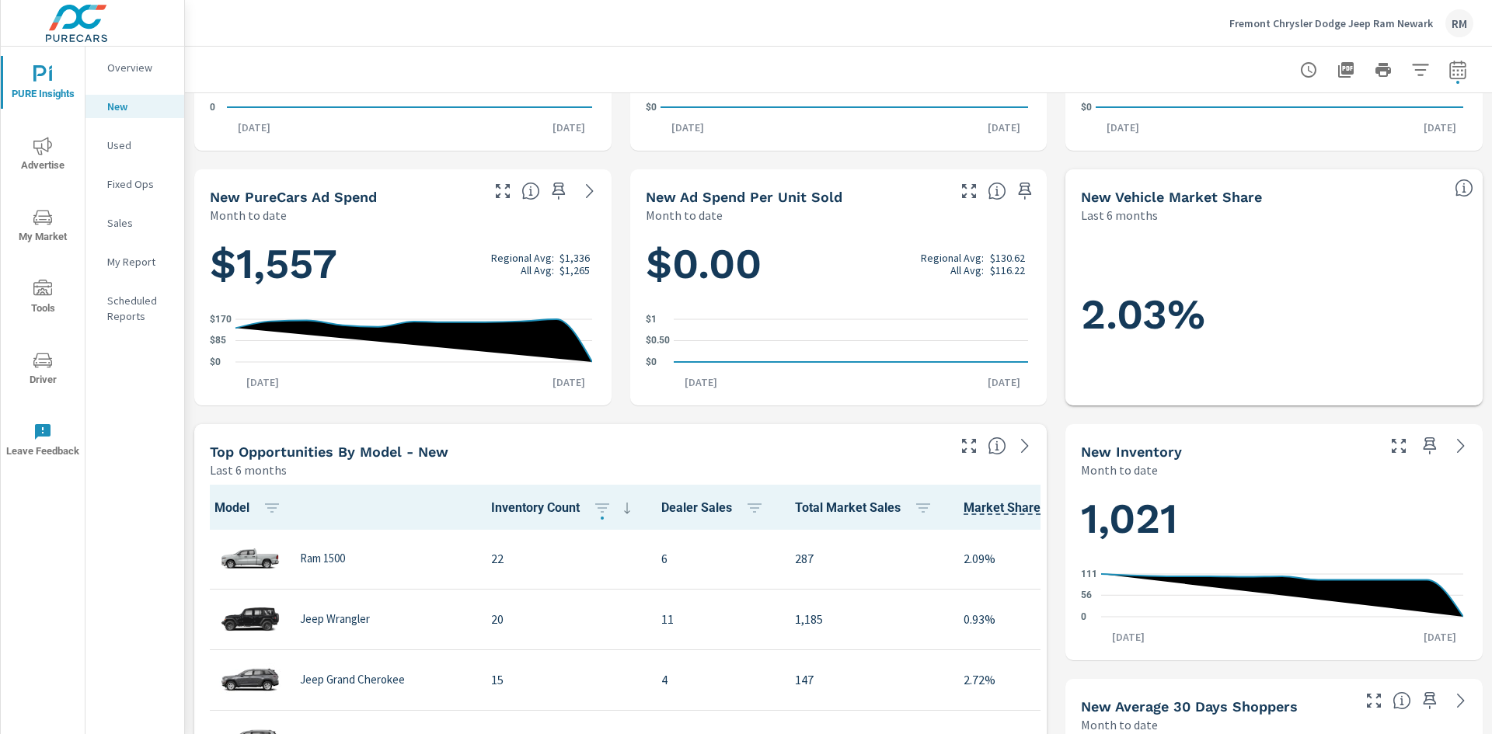
scroll to position [233, 0]
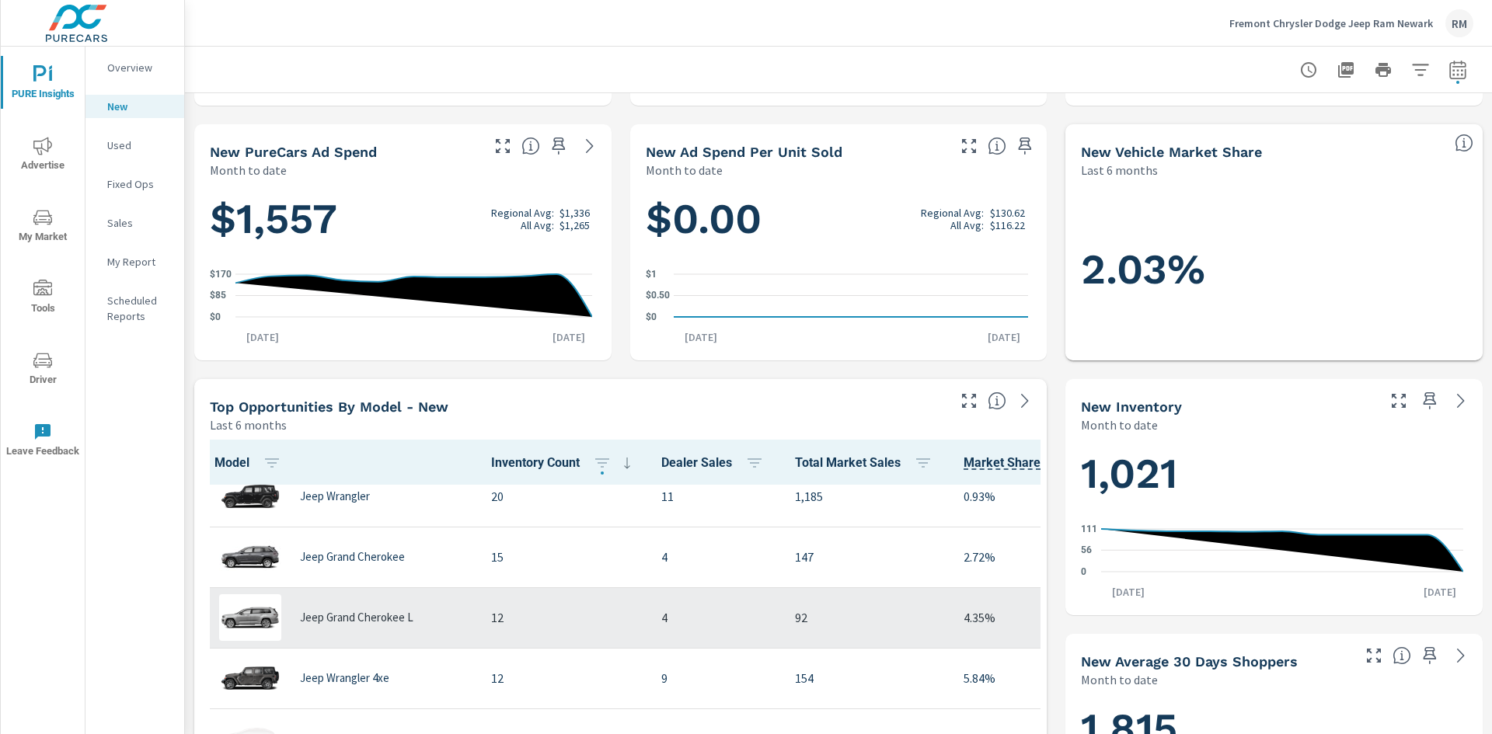
scroll to position [23, 0]
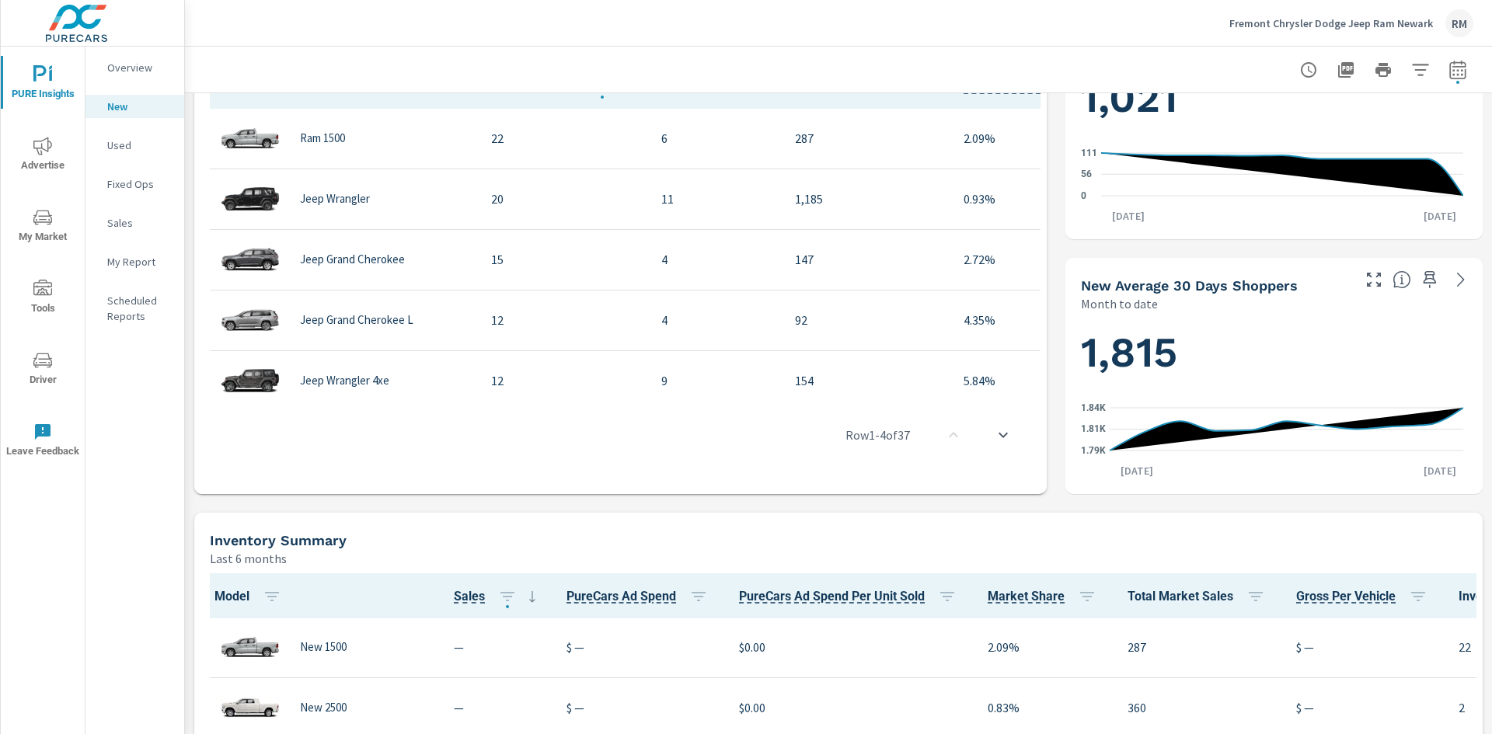
scroll to position [699, 0]
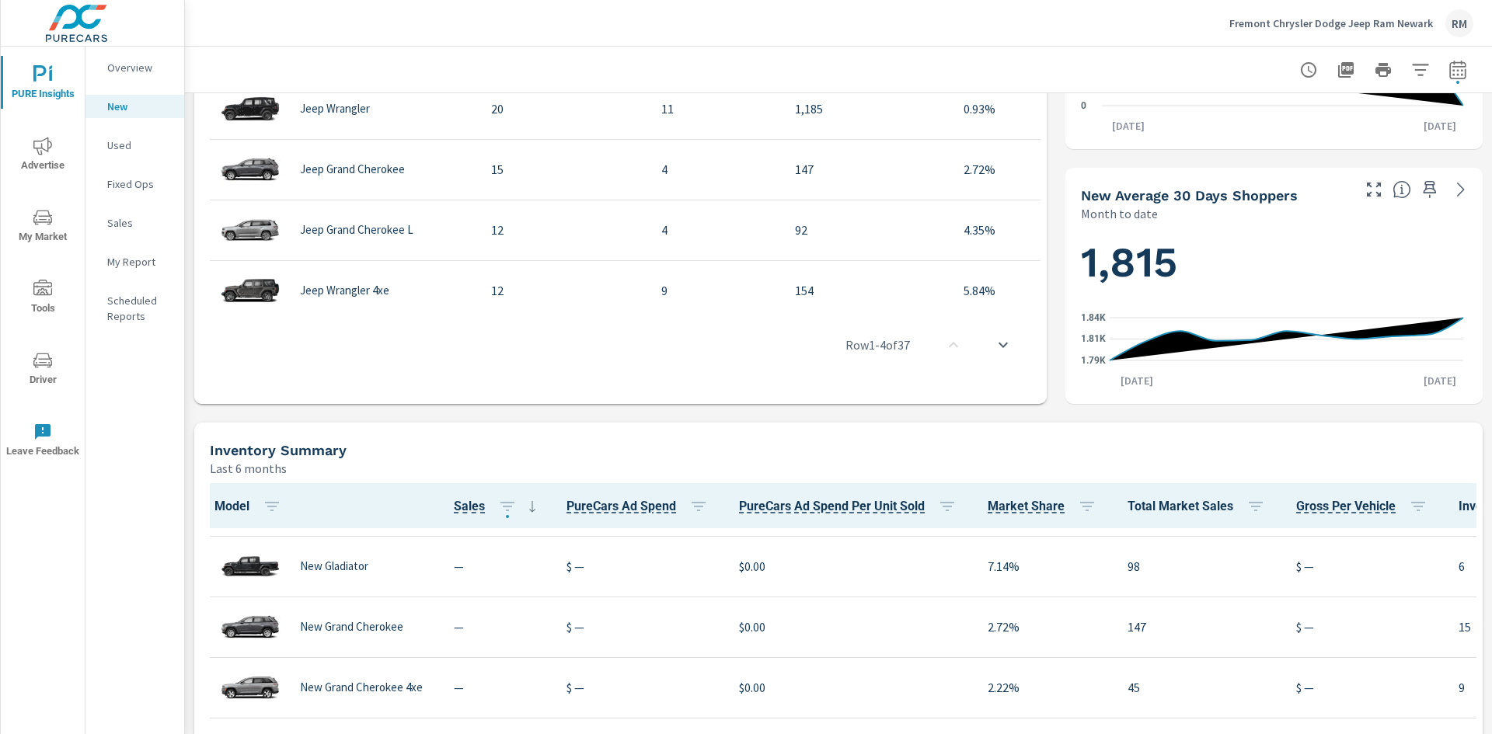
scroll to position [40, 0]
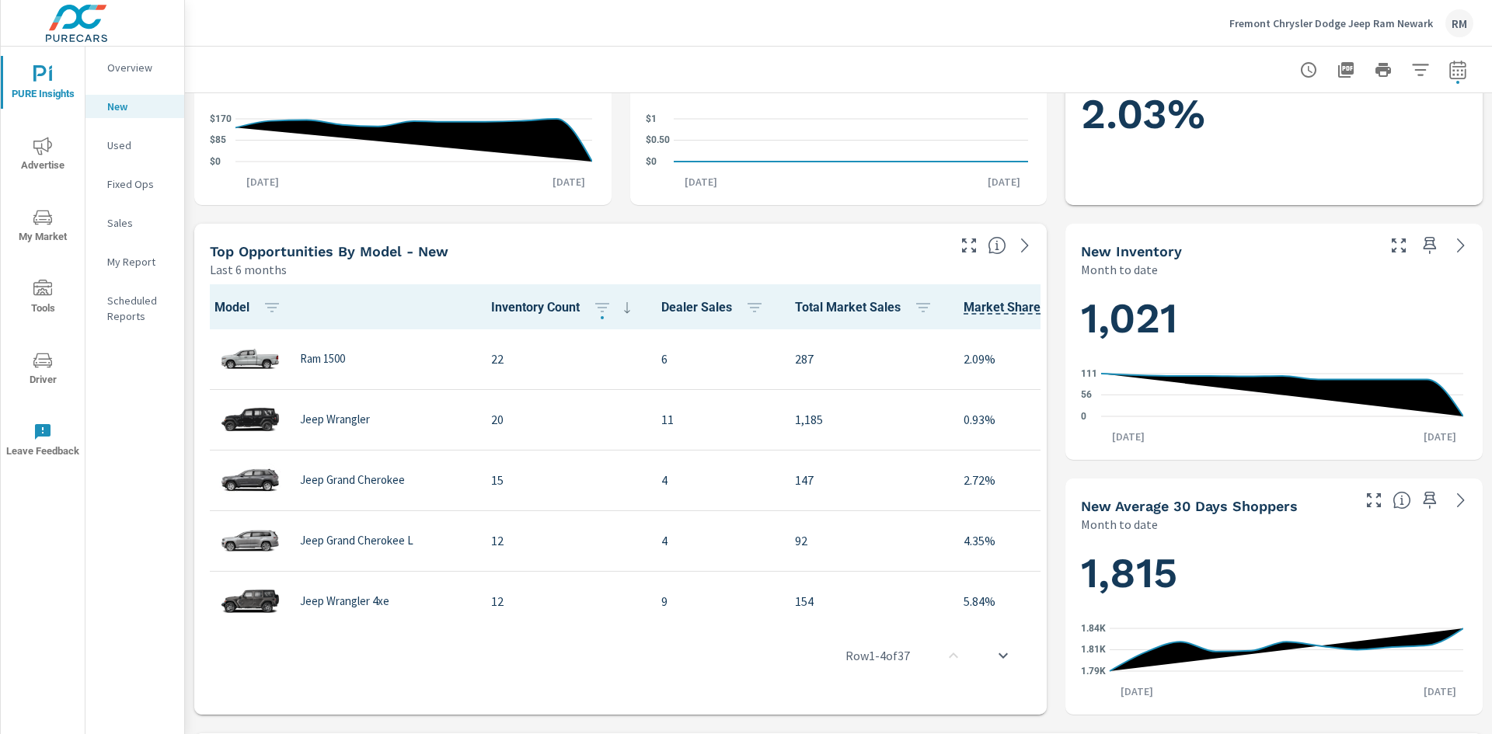
scroll to position [155, 0]
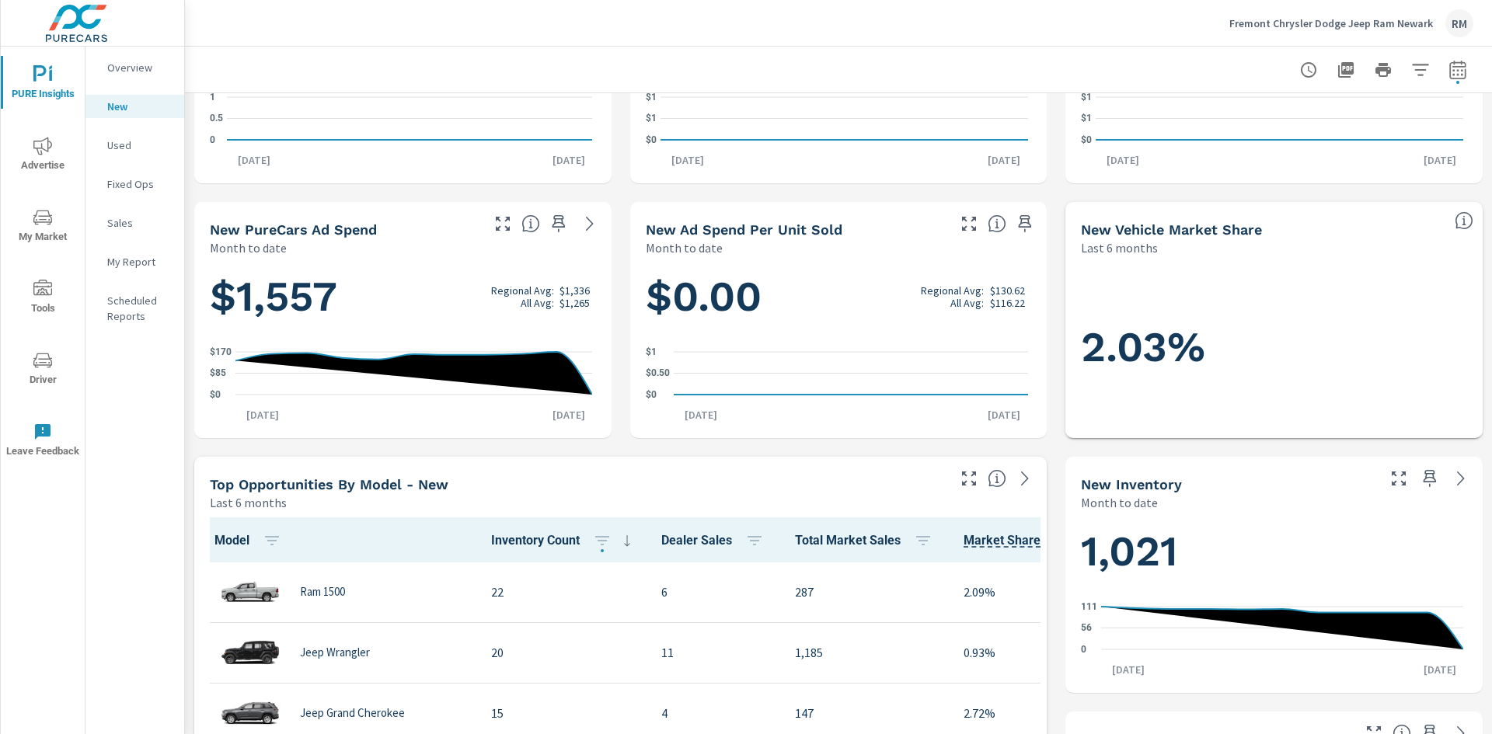
click at [120, 228] on p "Sales" at bounding box center [139, 223] width 64 height 16
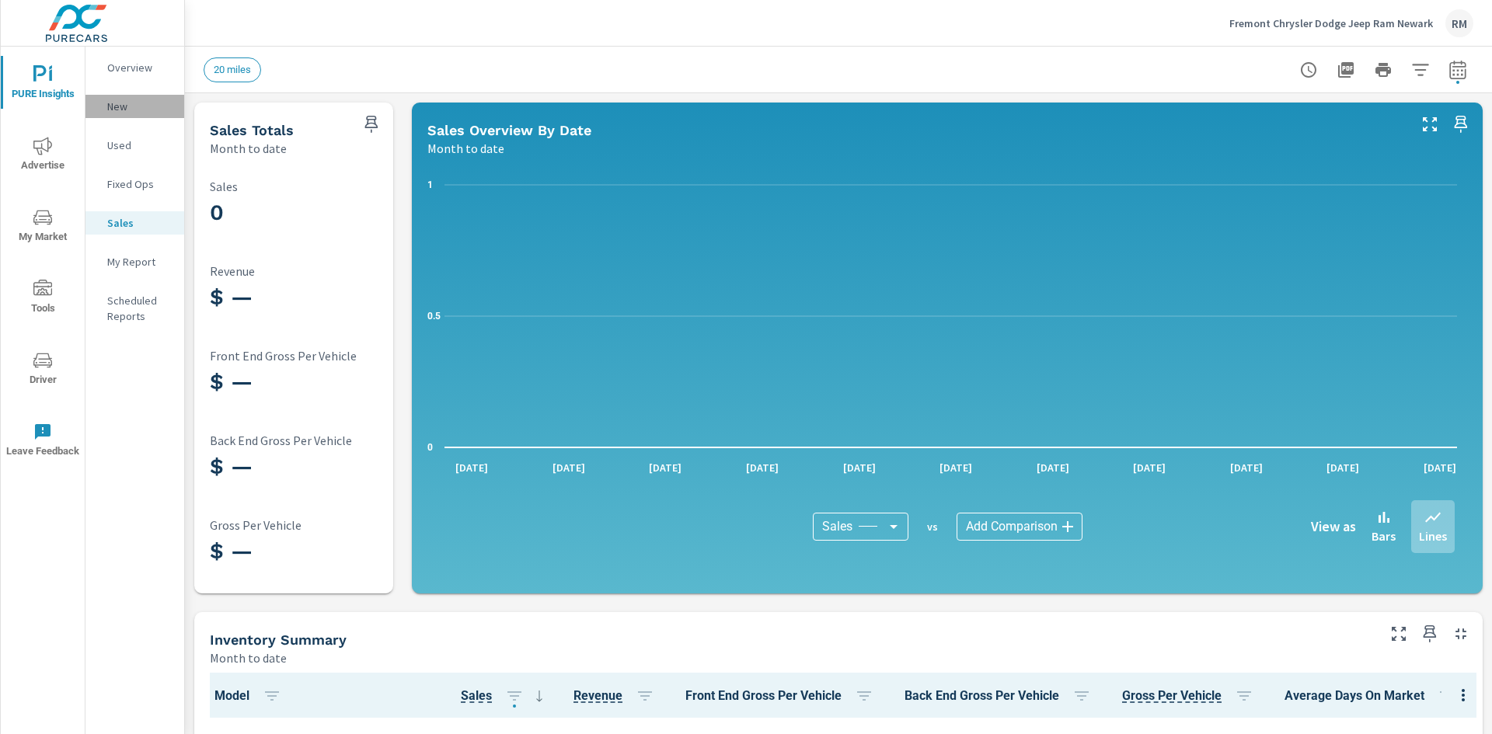
click at [125, 107] on p "New" at bounding box center [139, 107] width 64 height 16
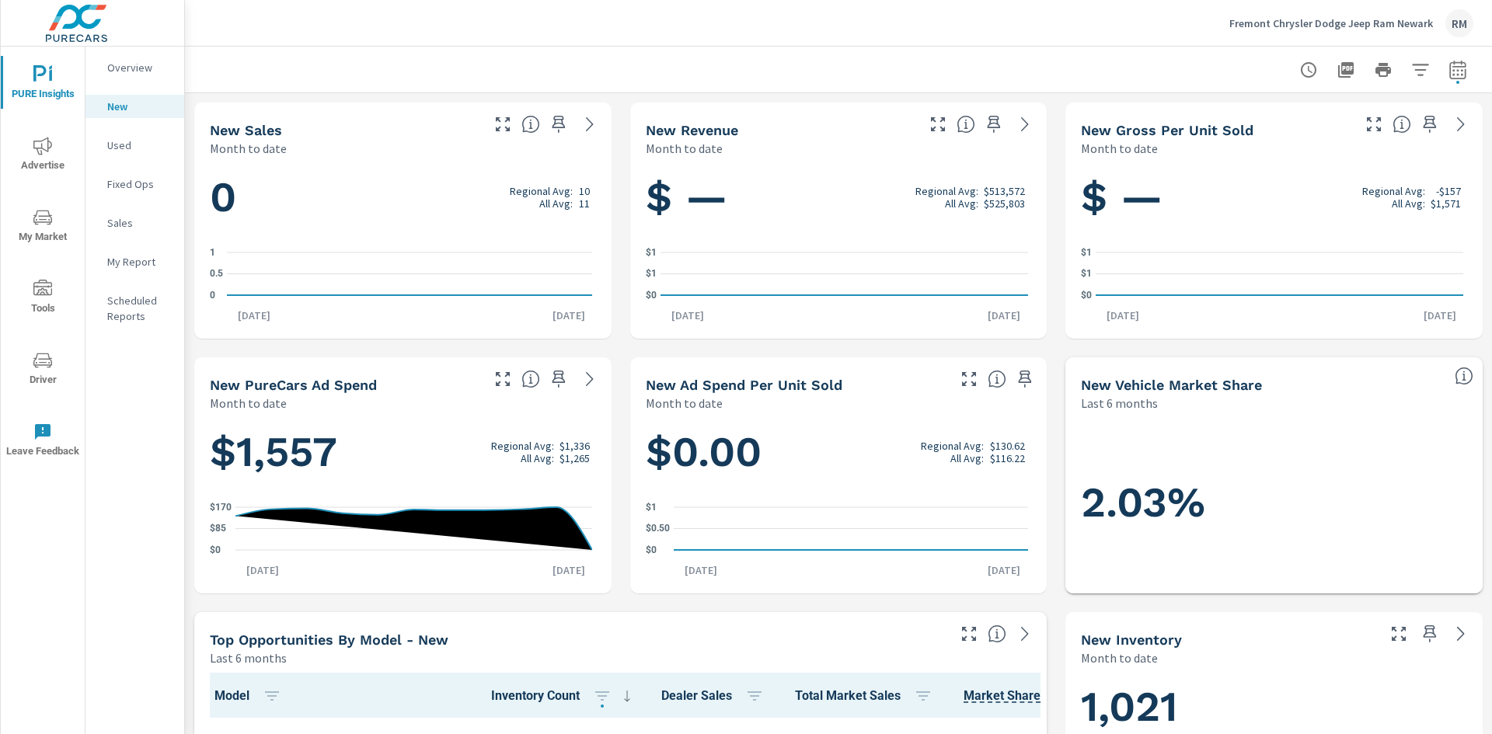
scroll to position [1, 0]
